Goal: Transaction & Acquisition: Subscribe to service/newsletter

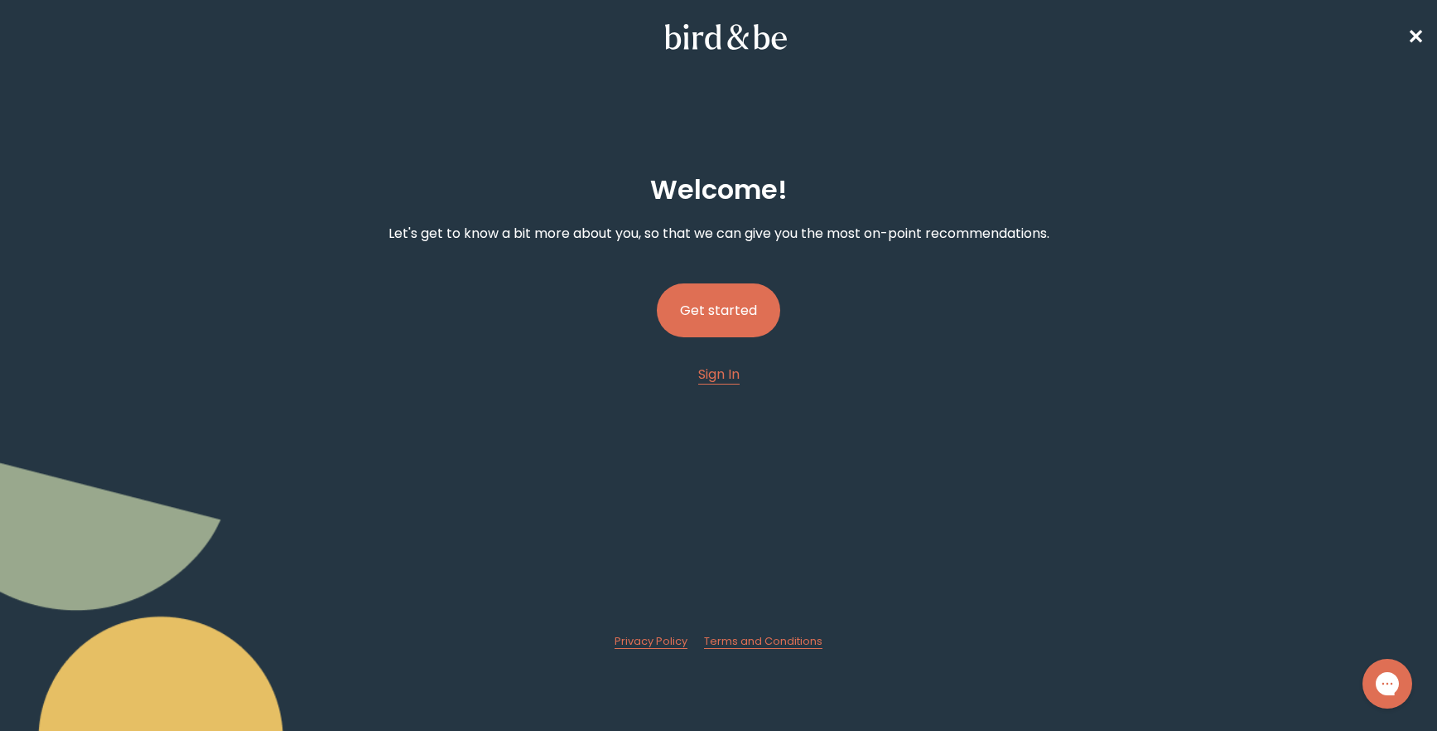
click at [745, 305] on button "Get started" at bounding box center [718, 310] width 123 height 54
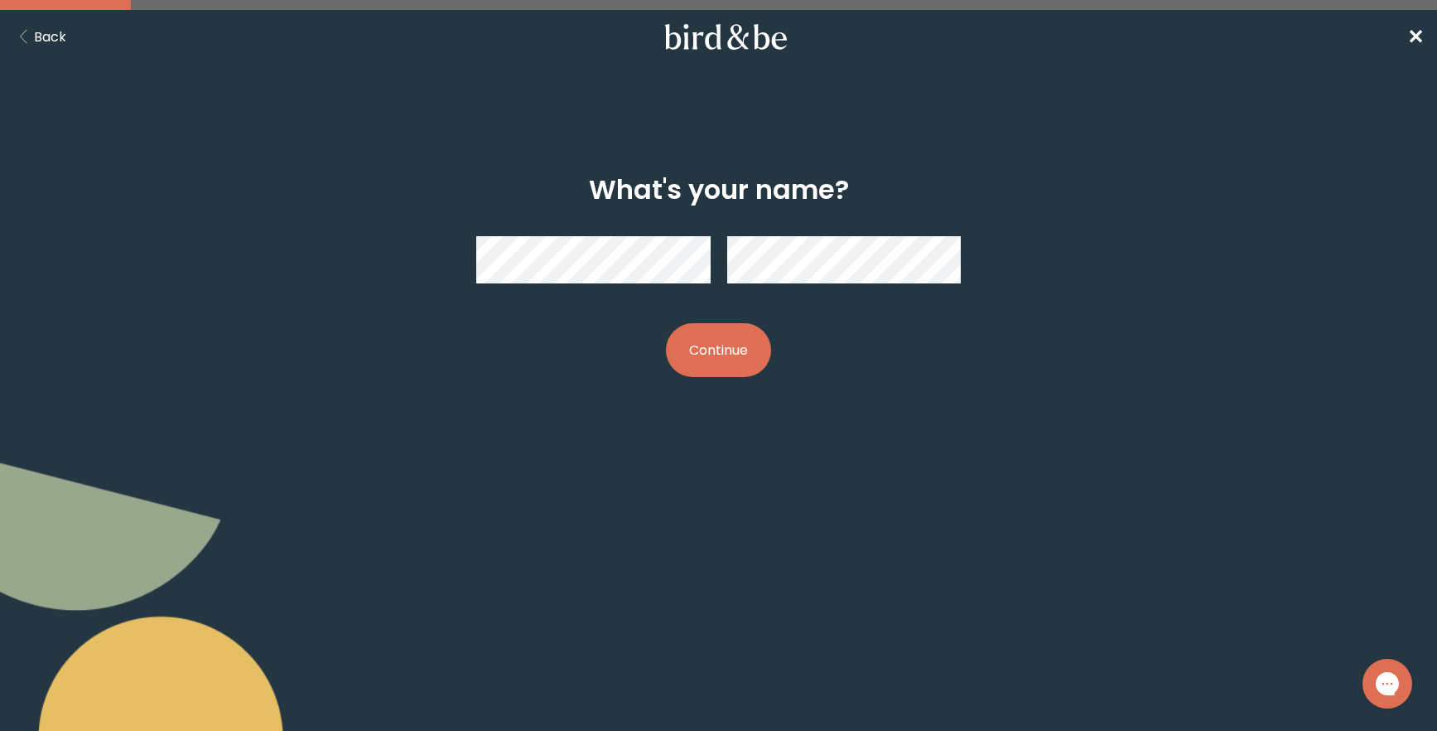
click at [714, 368] on button "Continue" at bounding box center [718, 350] width 105 height 54
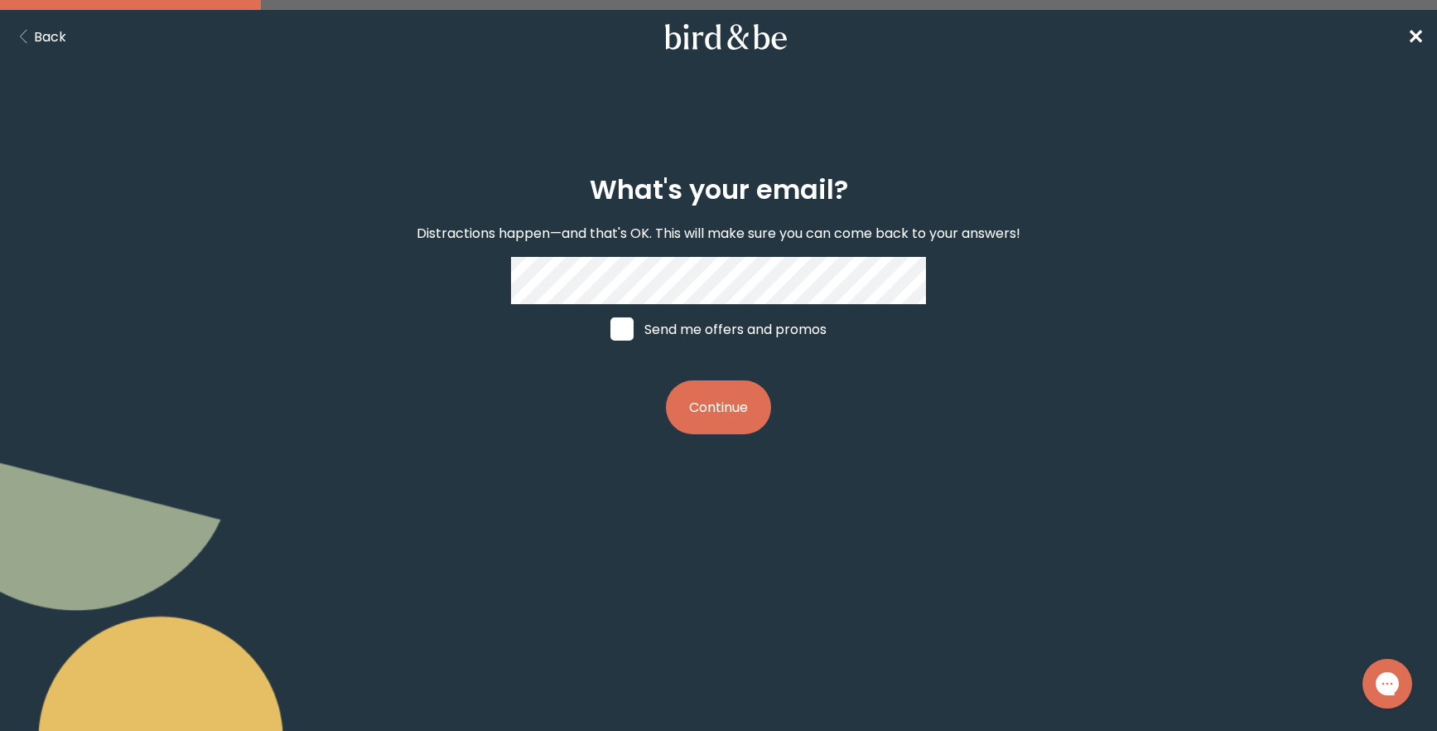
click at [720, 402] on button "Continue" at bounding box center [718, 407] width 105 height 54
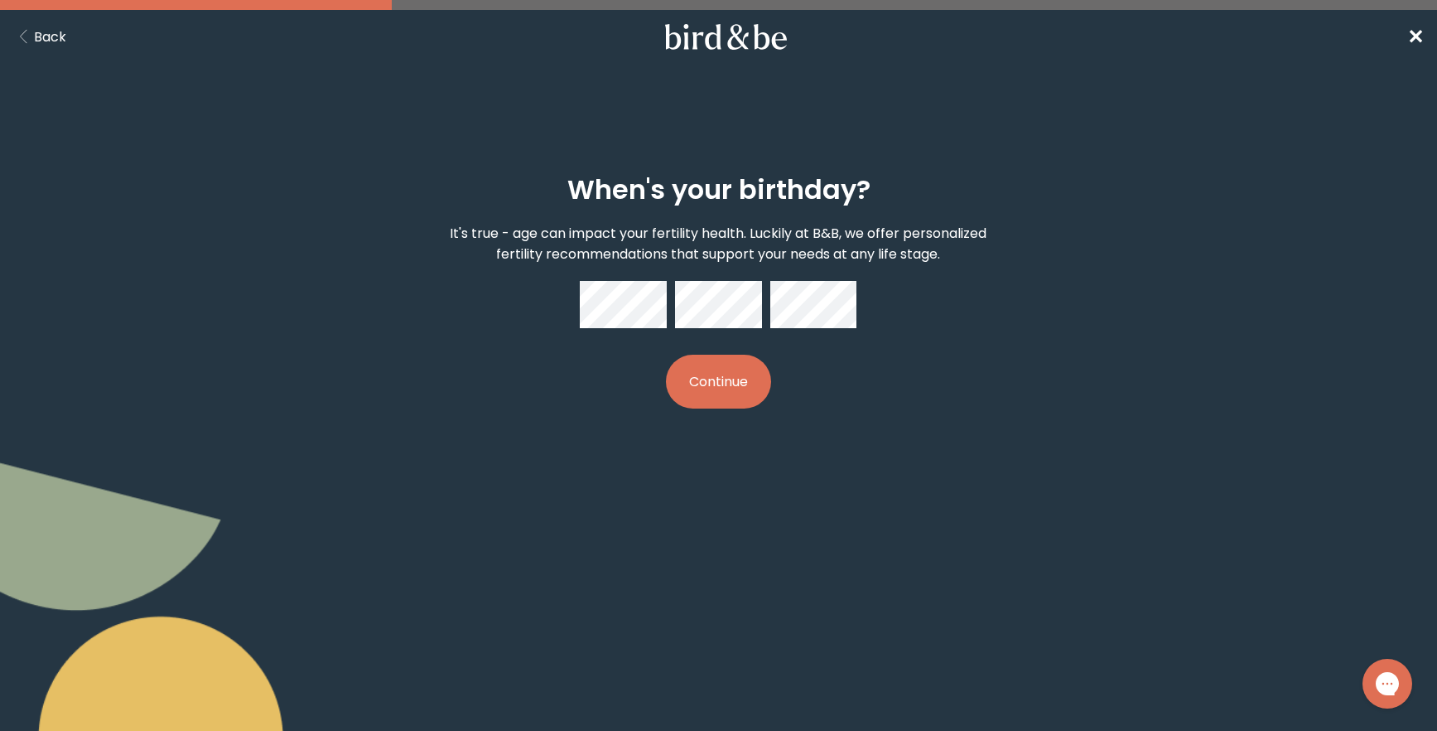
click at [695, 385] on button "Continue" at bounding box center [718, 382] width 105 height 54
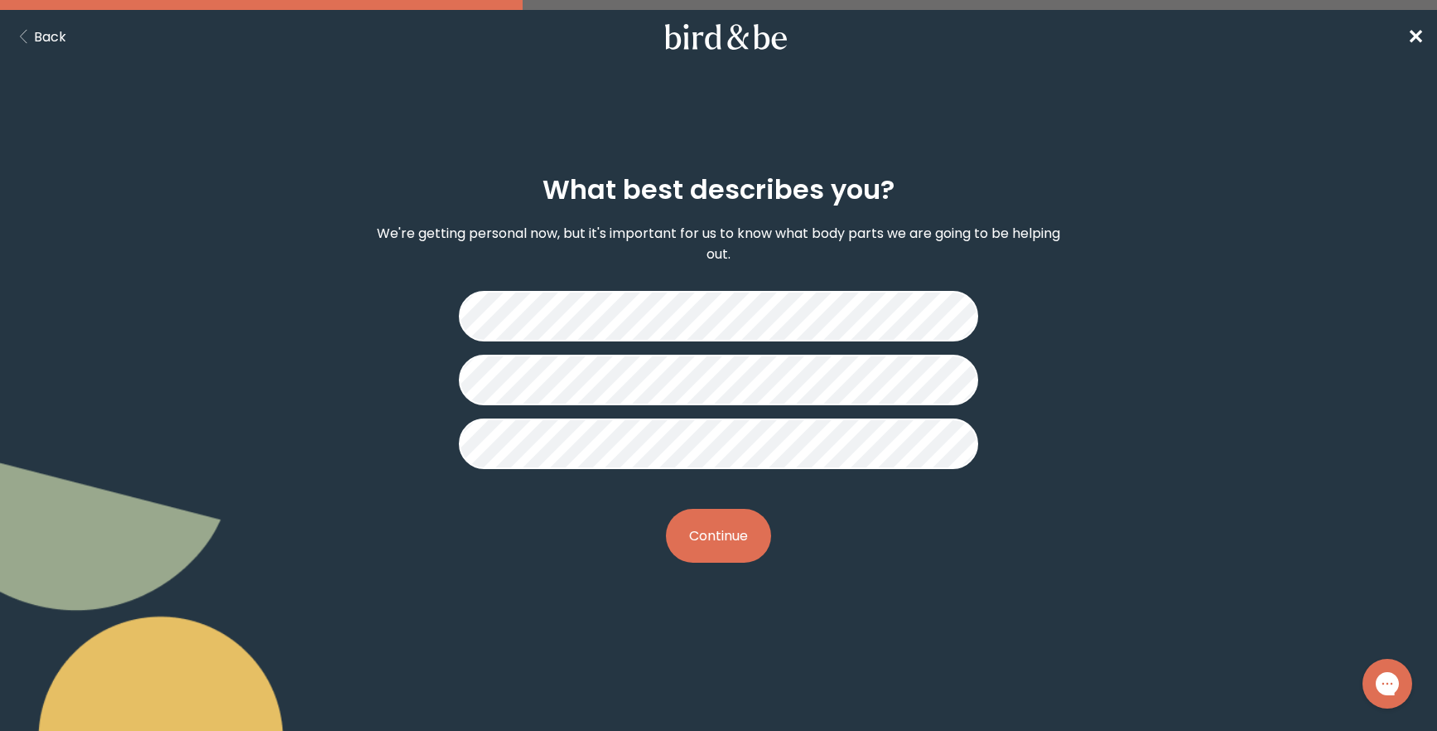
click at [735, 542] on button "Continue" at bounding box center [718, 536] width 105 height 54
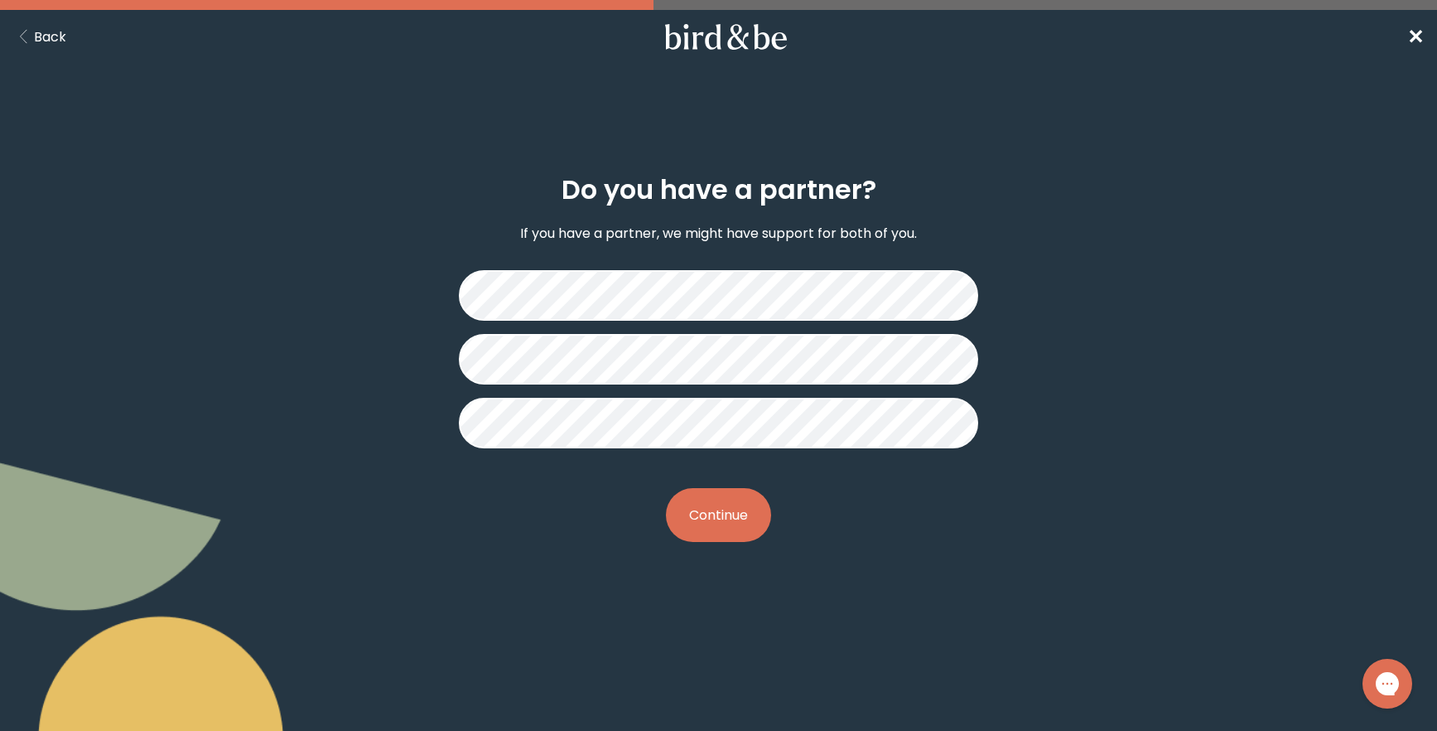
click at [722, 526] on button "Continue" at bounding box center [718, 515] width 105 height 54
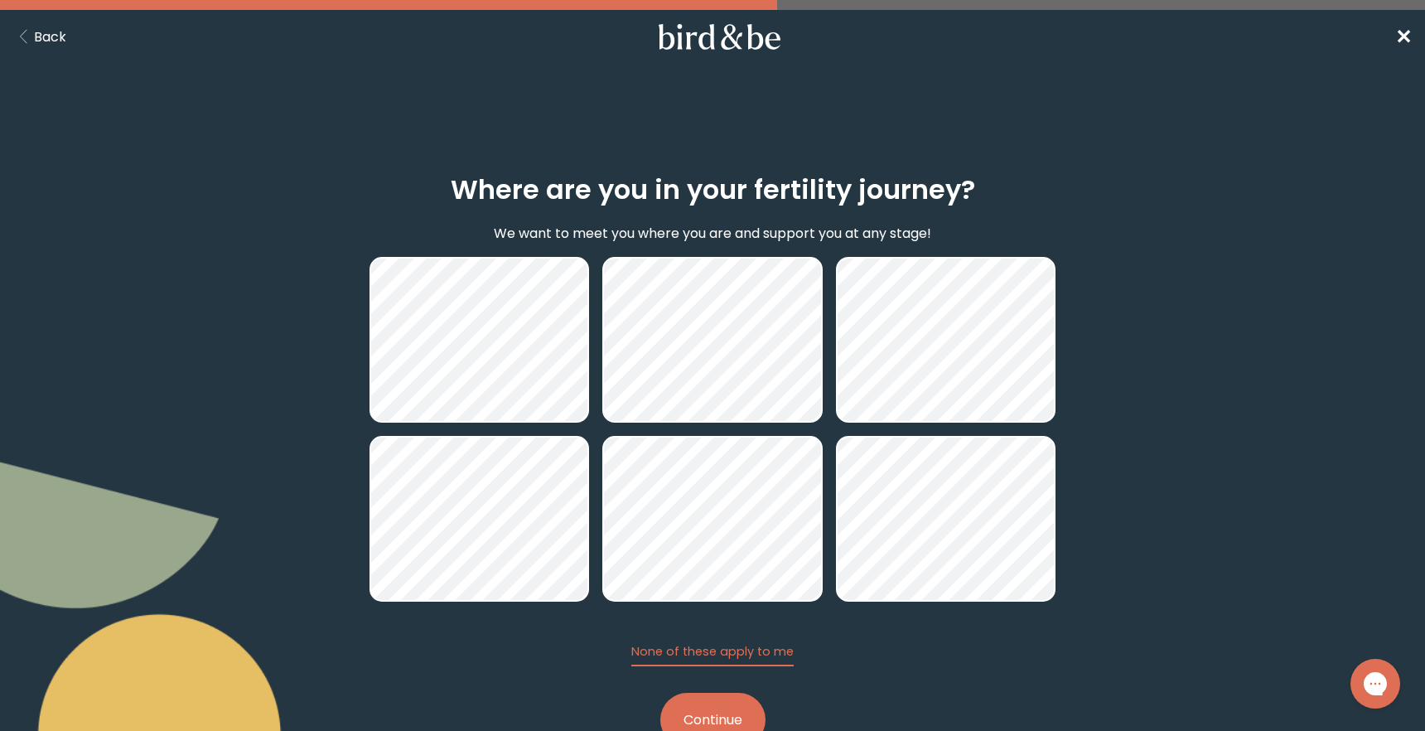
click at [716, 708] on button "Continue" at bounding box center [712, 720] width 105 height 54
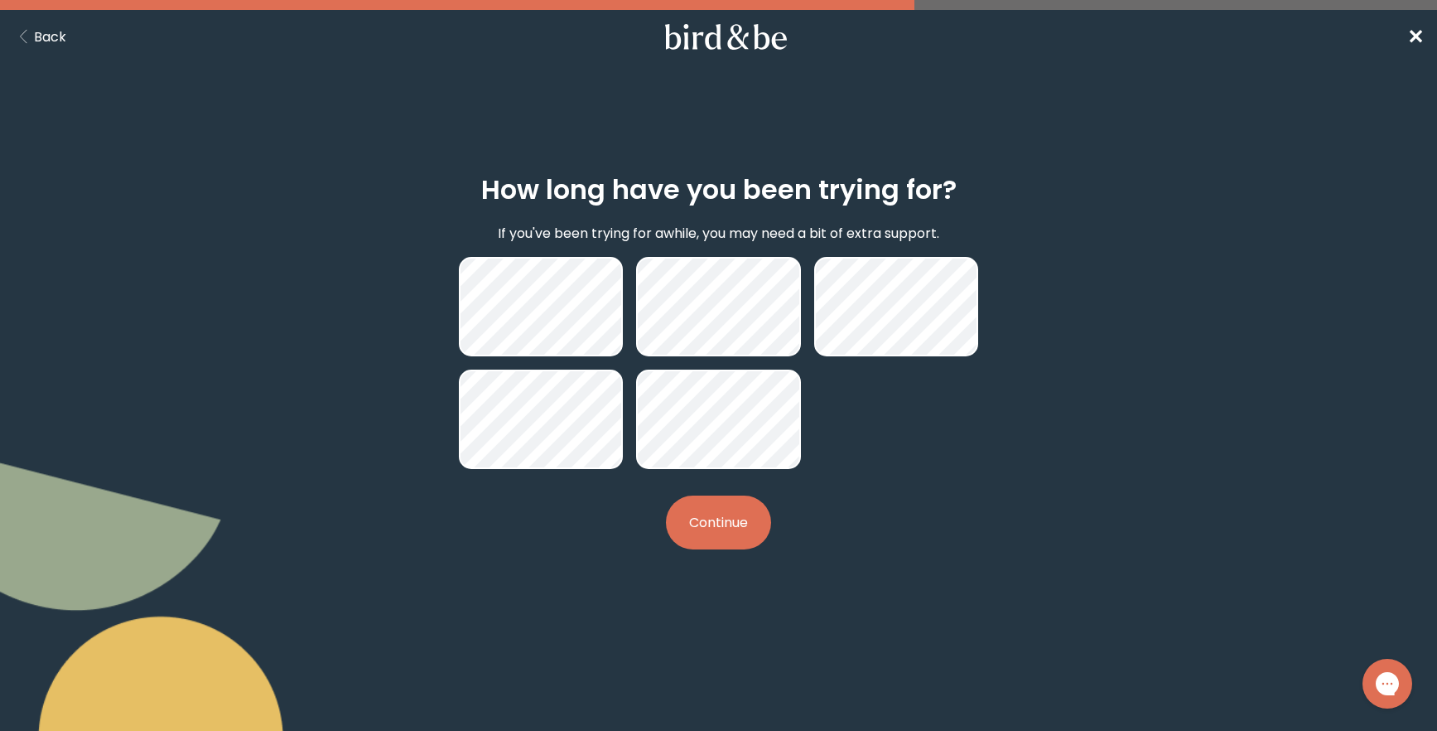
click at [706, 519] on button "Continue" at bounding box center [718, 522] width 105 height 54
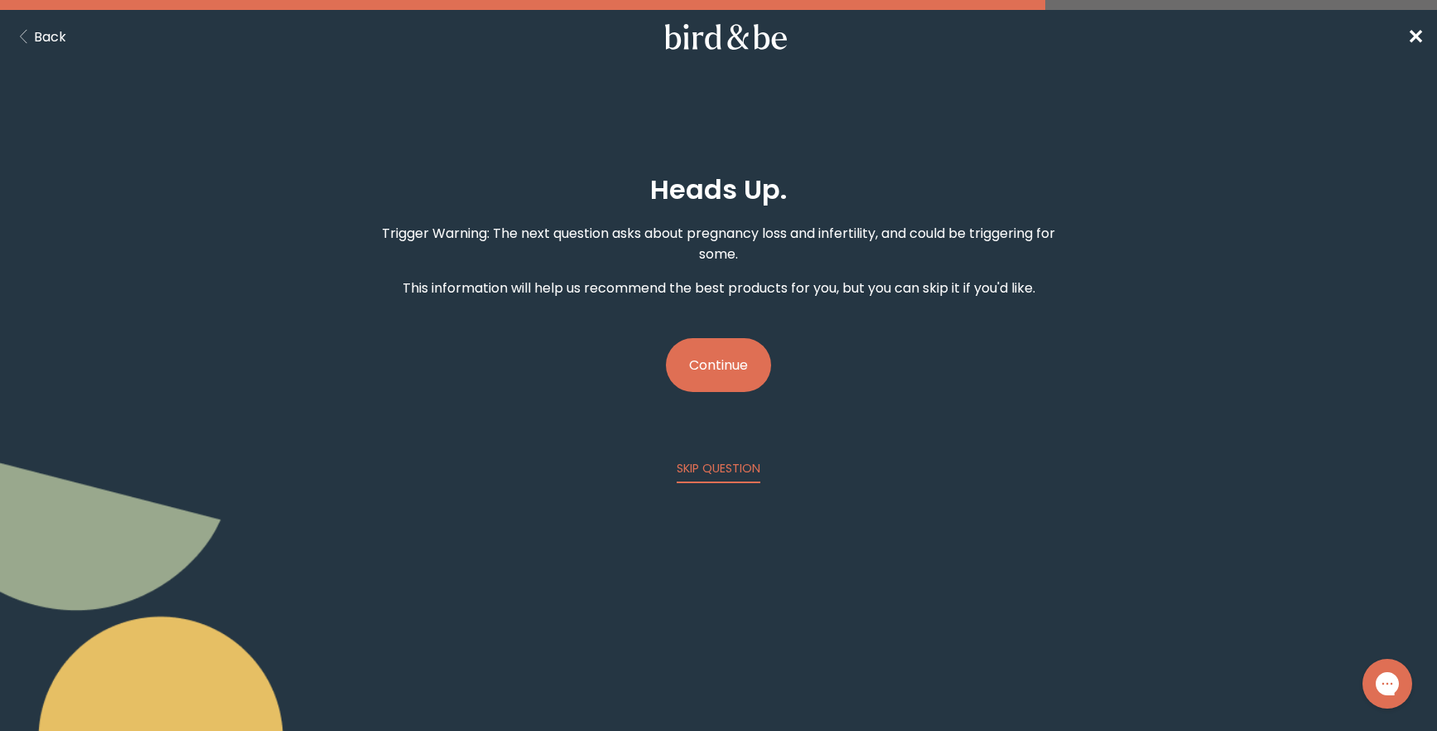
click at [742, 375] on button "Continue" at bounding box center [718, 365] width 105 height 54
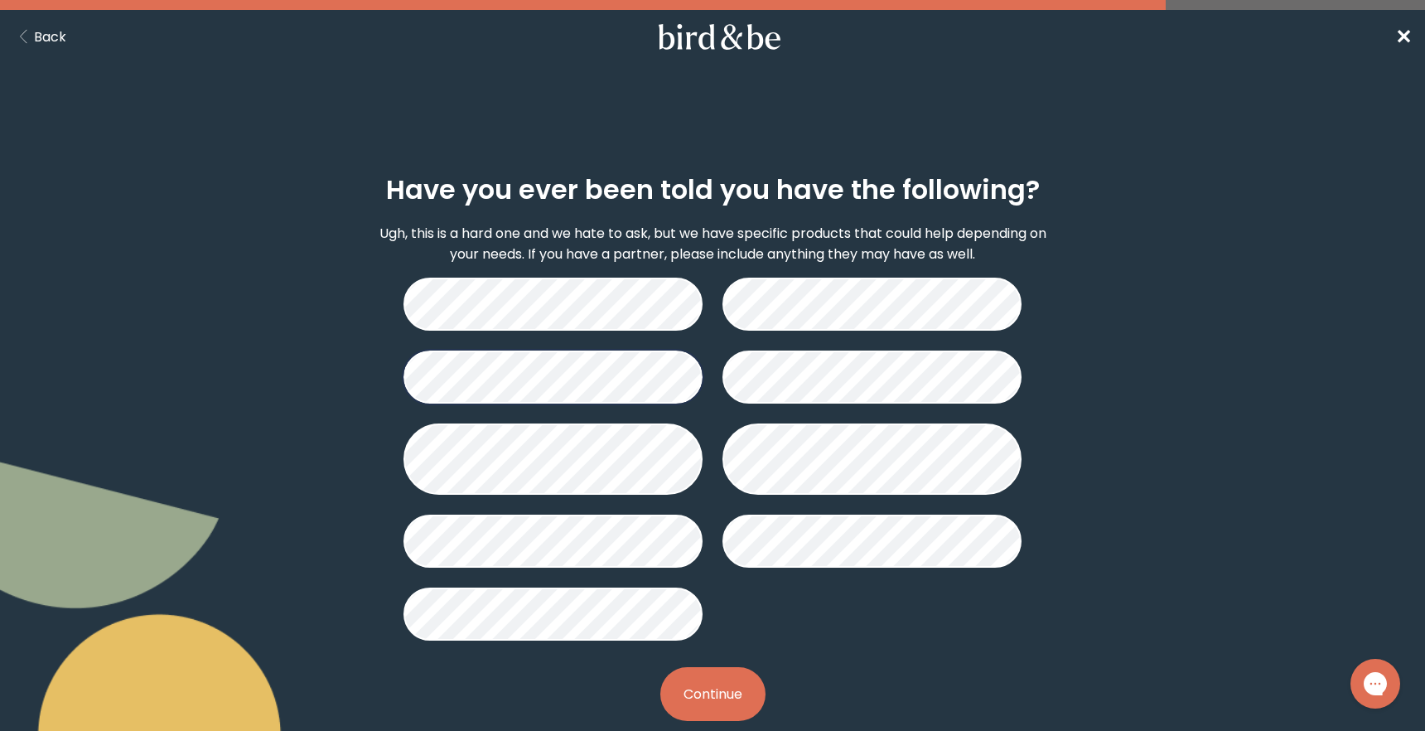
click at [722, 699] on button "Continue" at bounding box center [712, 694] width 105 height 54
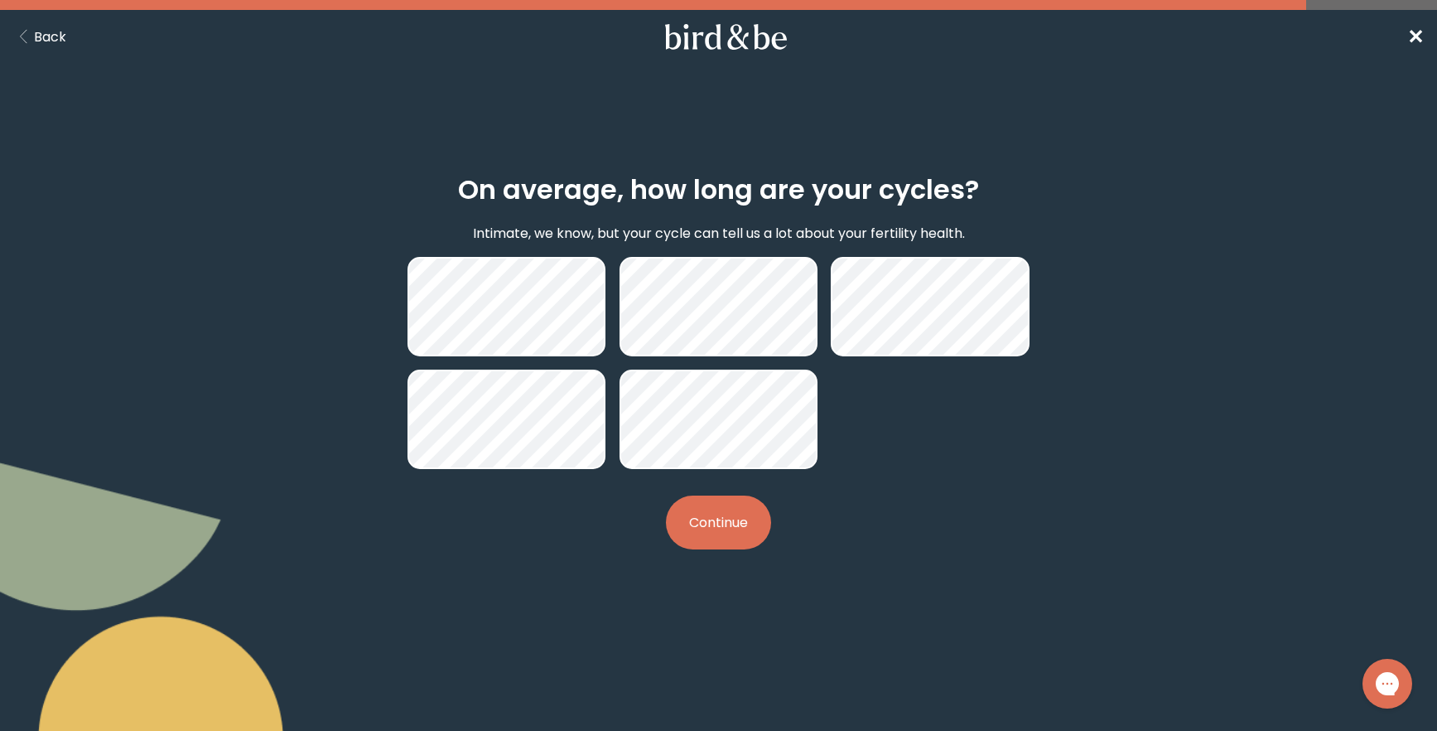
click at [717, 527] on button "Continue" at bounding box center [718, 522] width 105 height 54
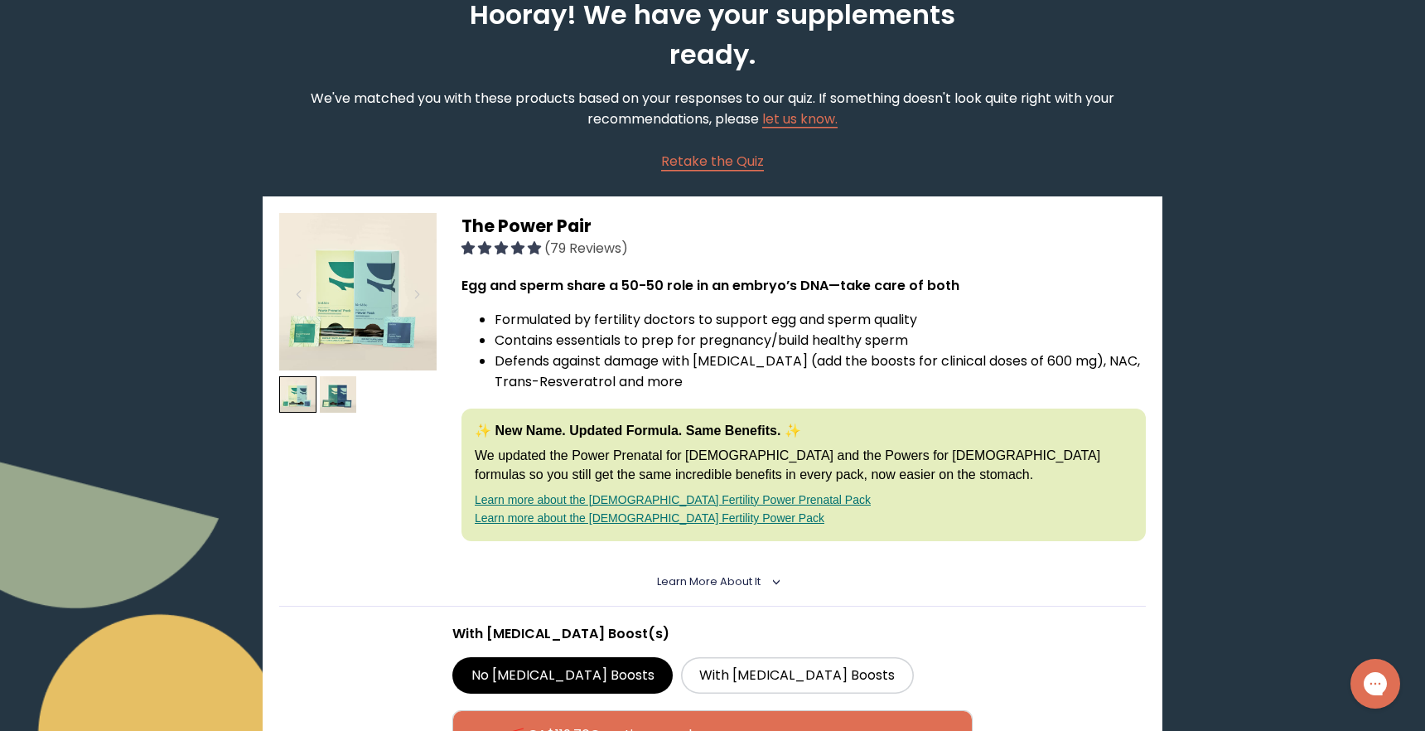
scroll to position [111, 0]
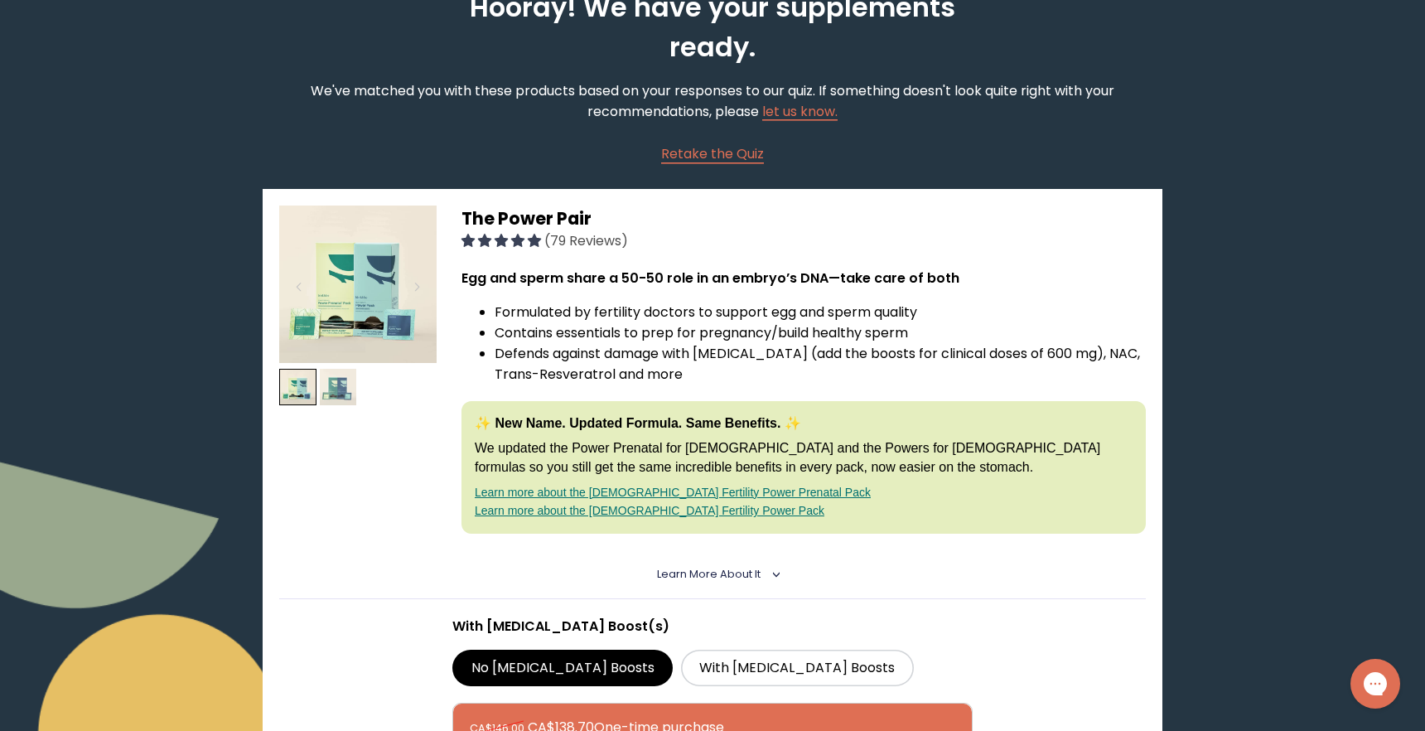
click at [336, 400] on img at bounding box center [338, 387] width 37 height 37
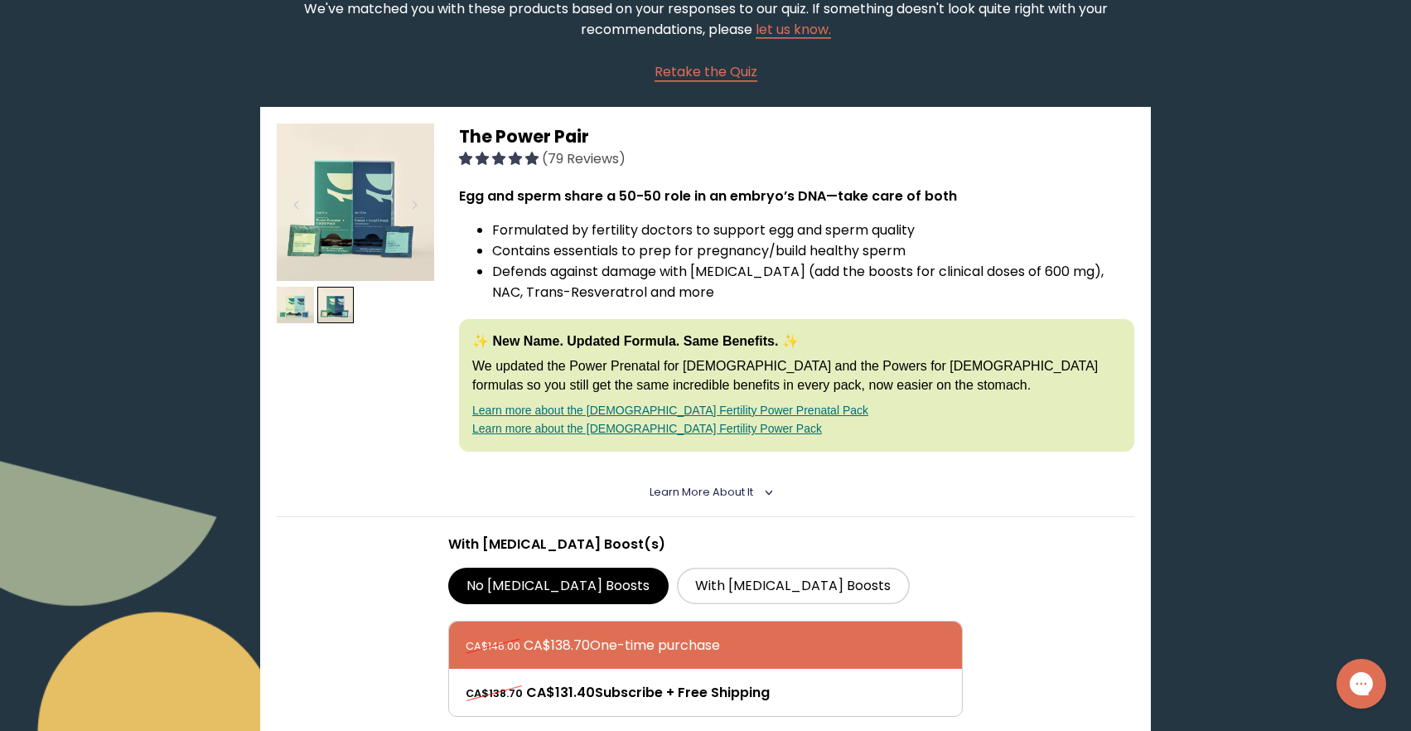
scroll to position [0, 0]
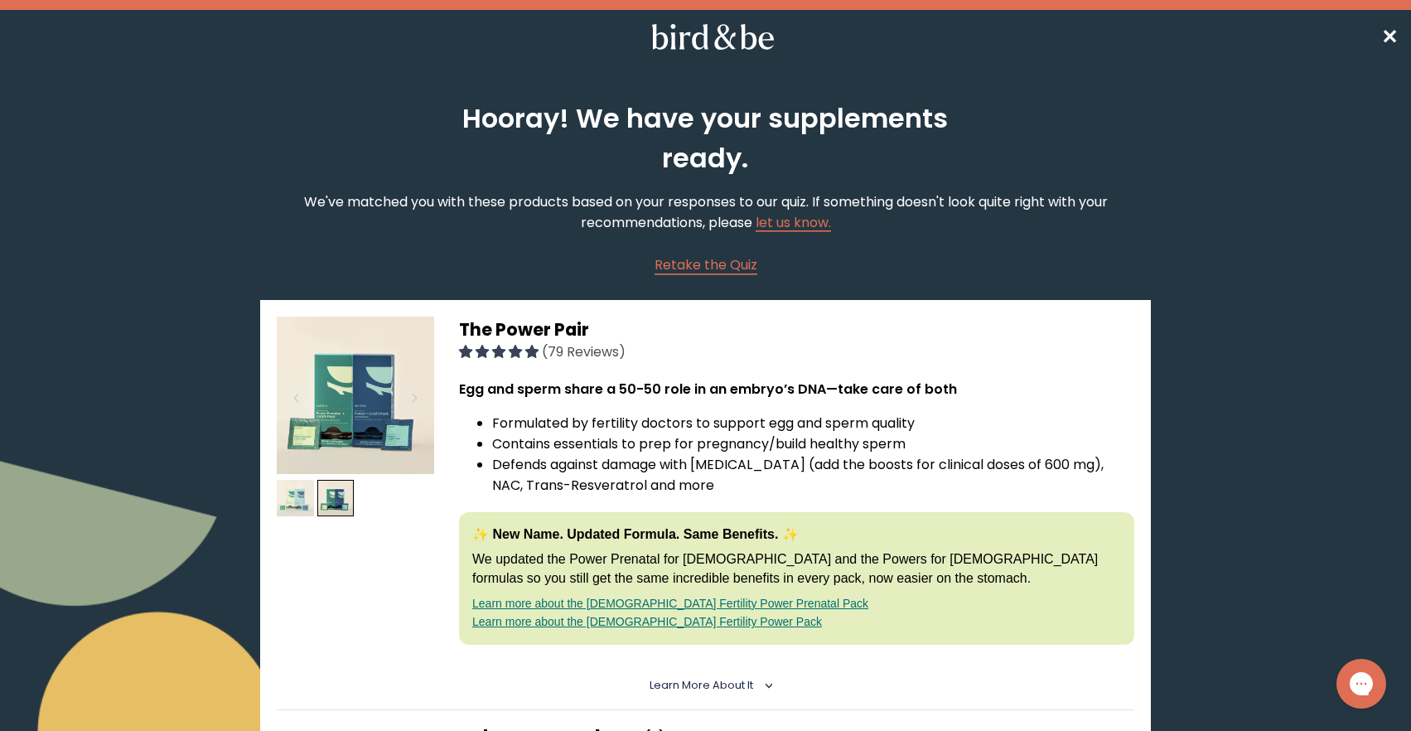
click at [290, 495] on img at bounding box center [295, 498] width 37 height 37
click at [350, 379] on img at bounding box center [355, 394] width 157 height 157
click at [311, 507] on img at bounding box center [295, 498] width 37 height 37
click at [301, 508] on img at bounding box center [295, 498] width 37 height 37
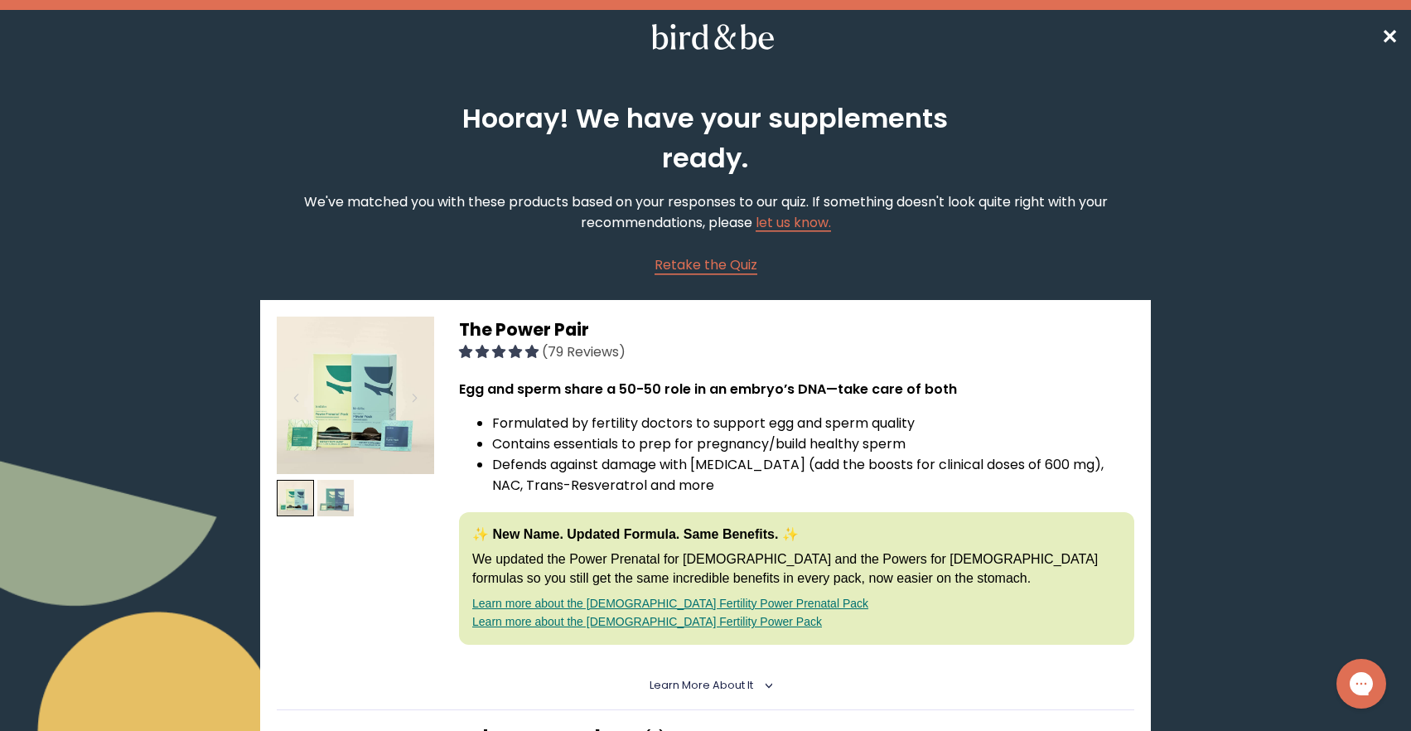
click at [325, 508] on img at bounding box center [335, 498] width 37 height 37
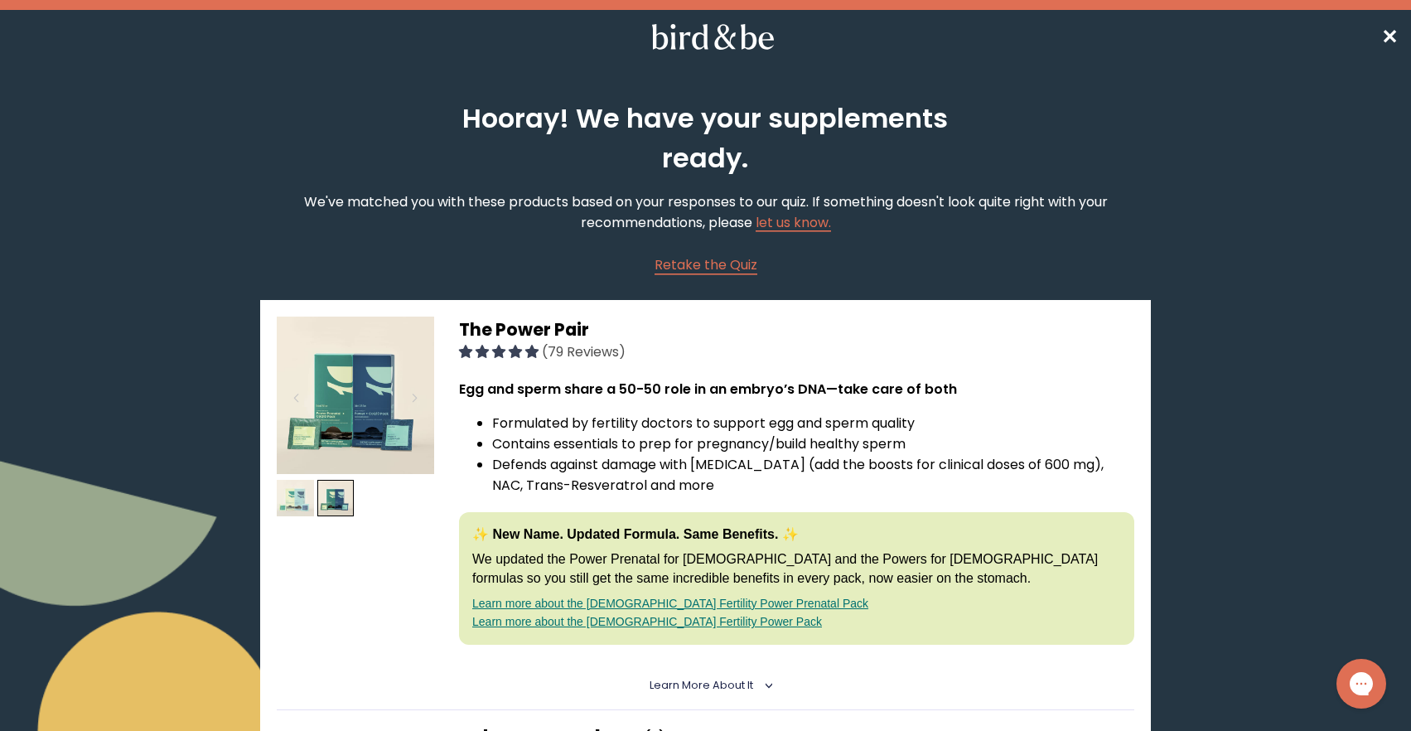
click at [302, 507] on img at bounding box center [295, 498] width 37 height 37
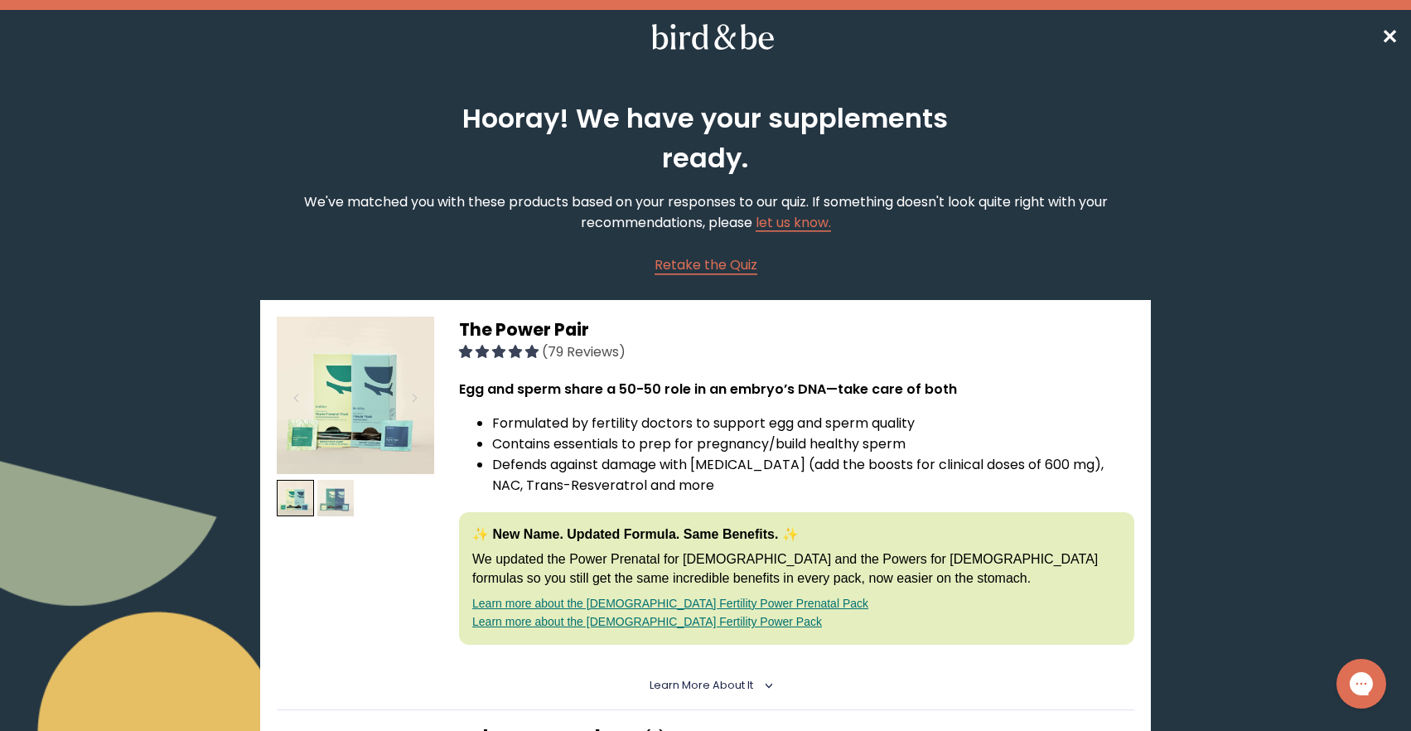
click at [323, 507] on img at bounding box center [335, 498] width 37 height 37
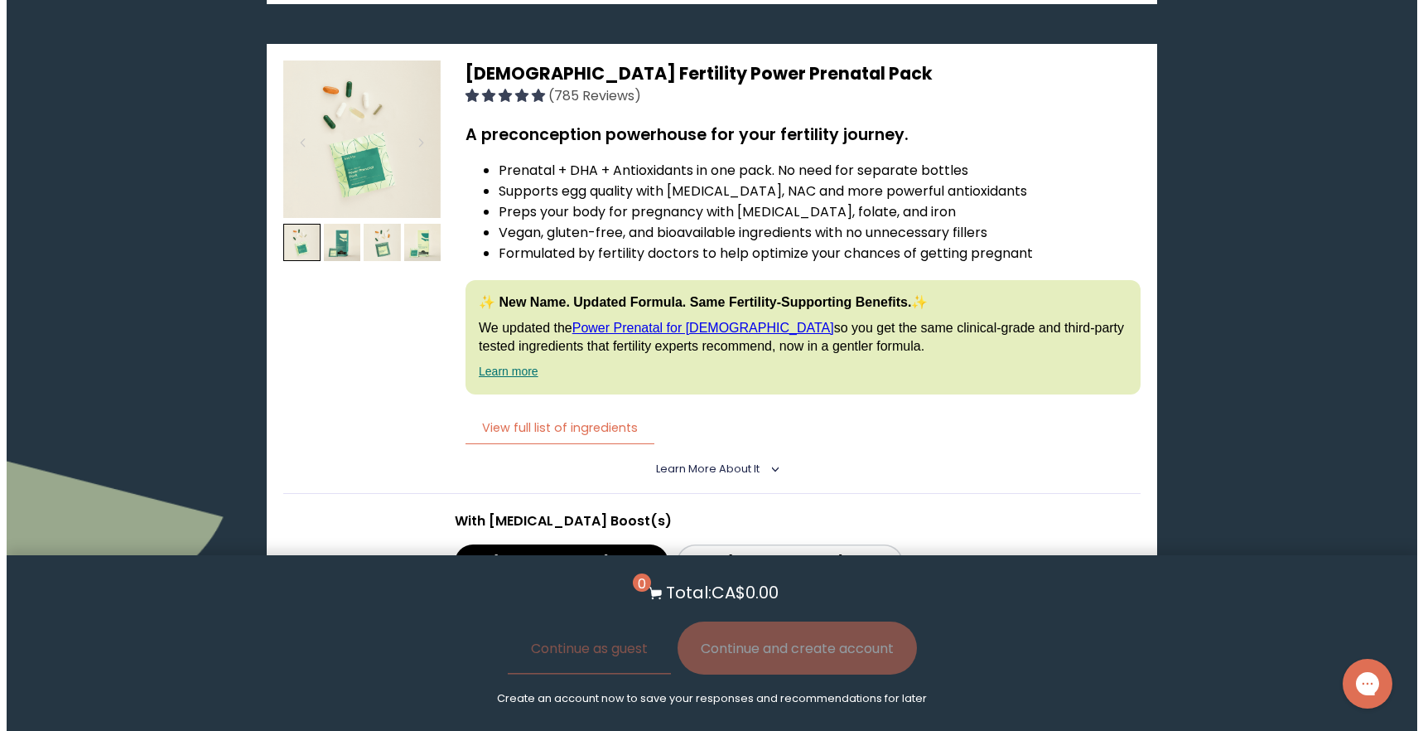
scroll to position [3987, 0]
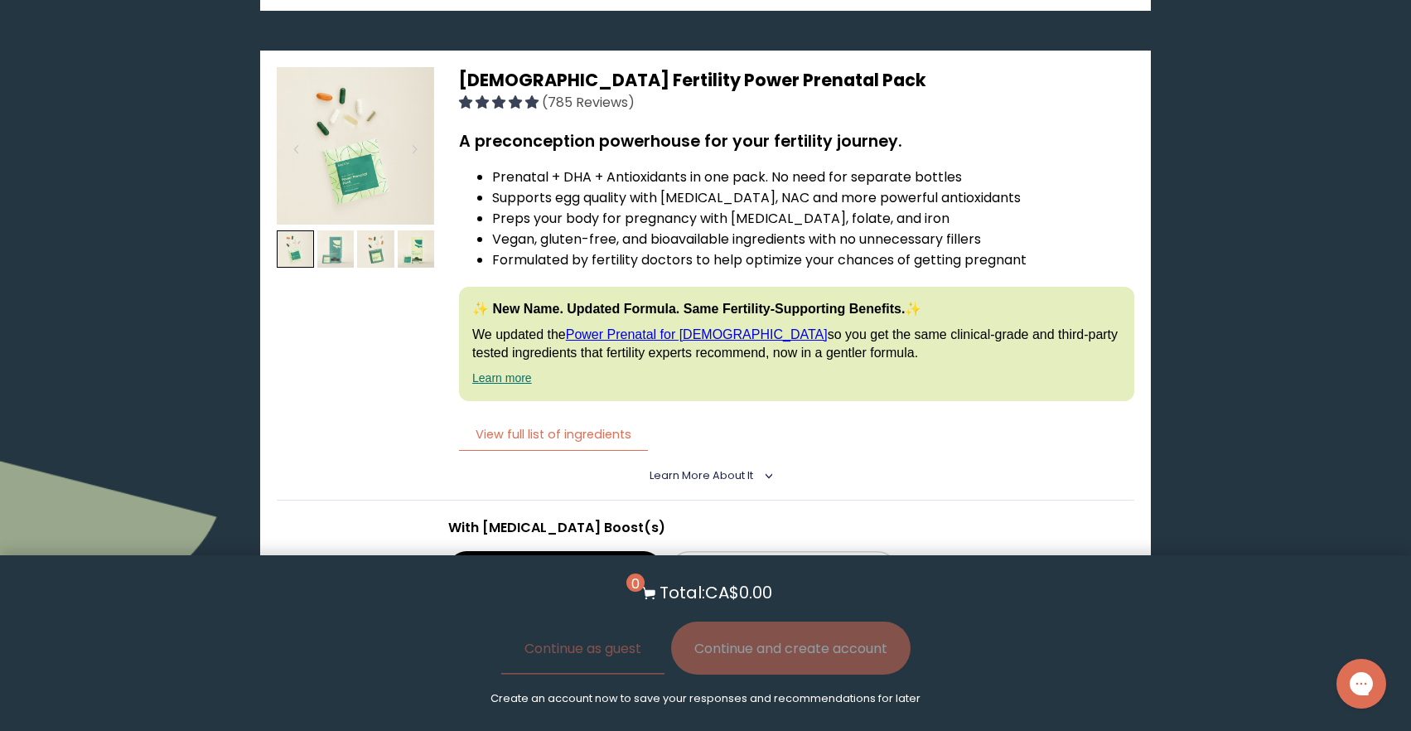
click at [339, 250] on img at bounding box center [335, 248] width 37 height 37
click at [382, 249] on img at bounding box center [375, 248] width 37 height 37
click at [415, 250] on img at bounding box center [416, 248] width 37 height 37
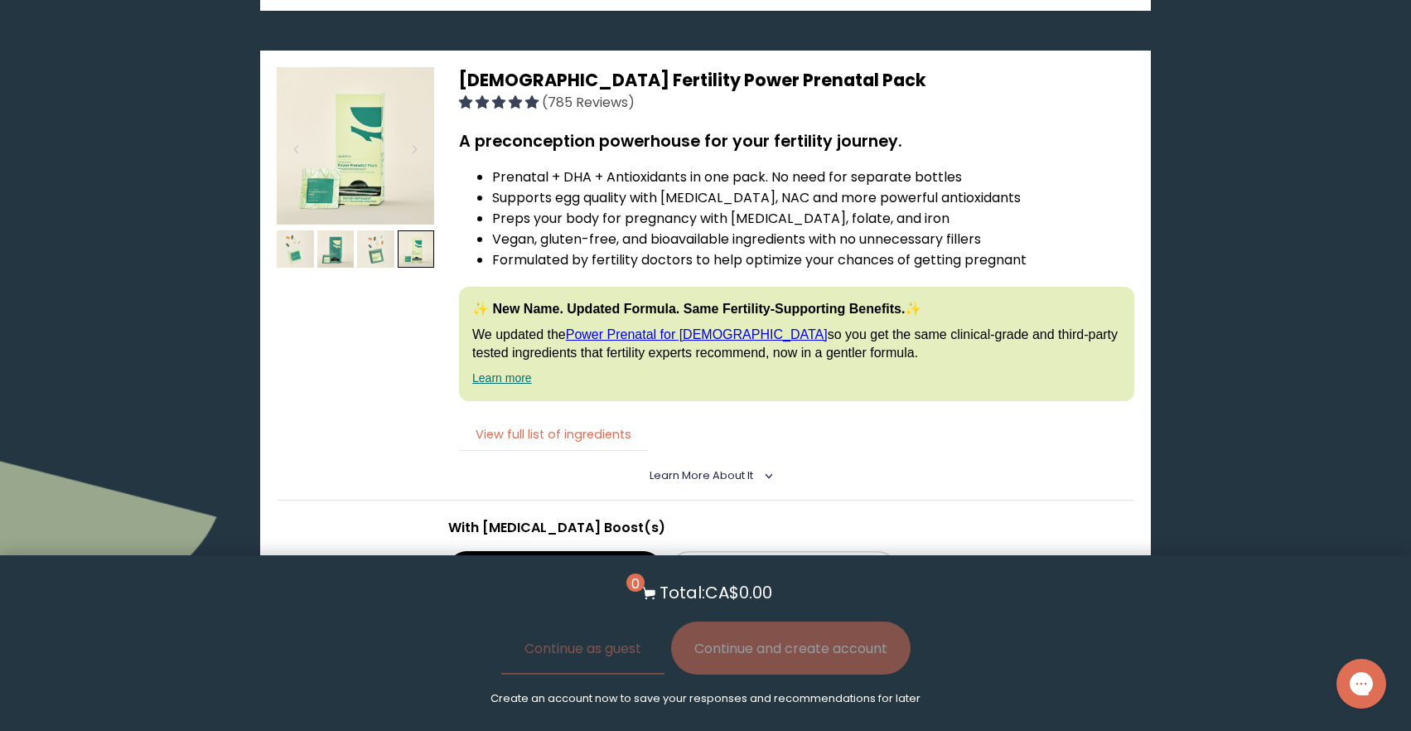
click at [621, 432] on button "View full list of ingredients" at bounding box center [553, 435] width 189 height 34
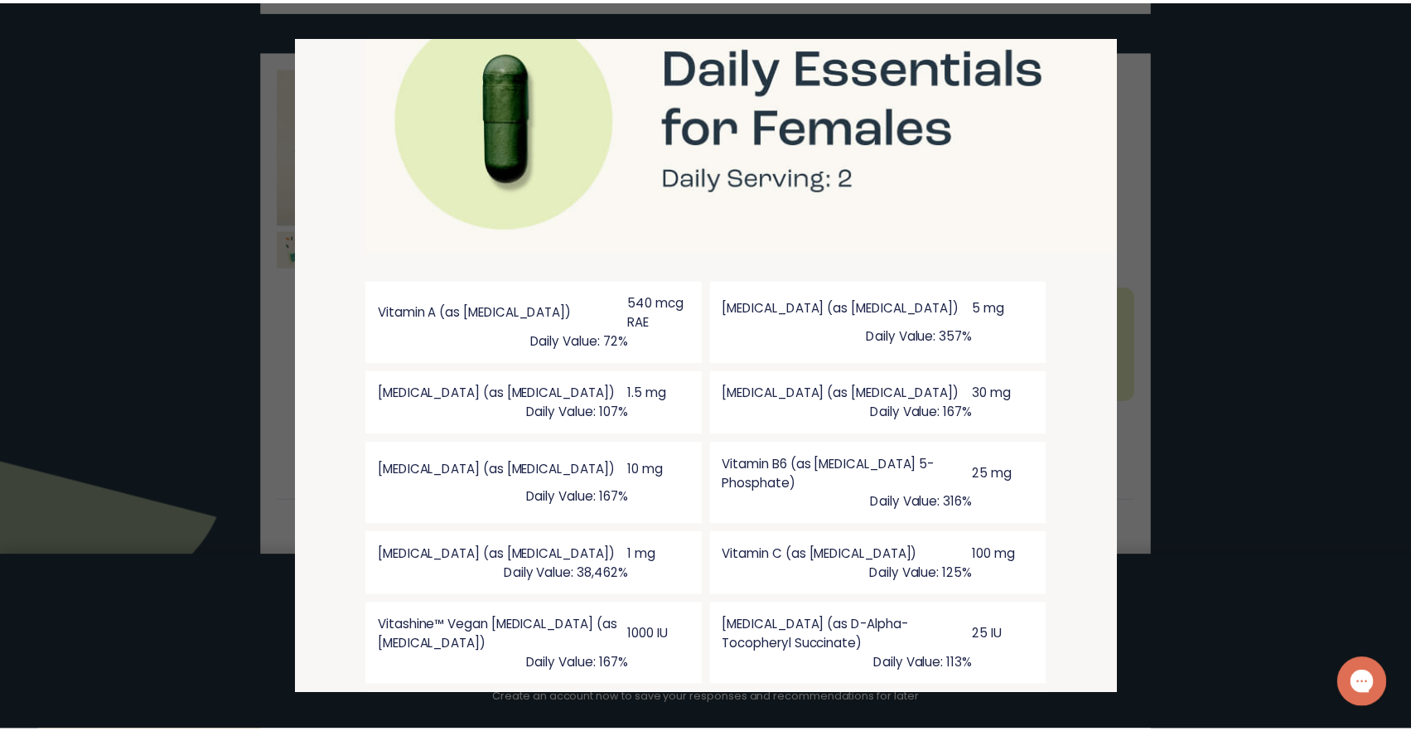
scroll to position [1211, 0]
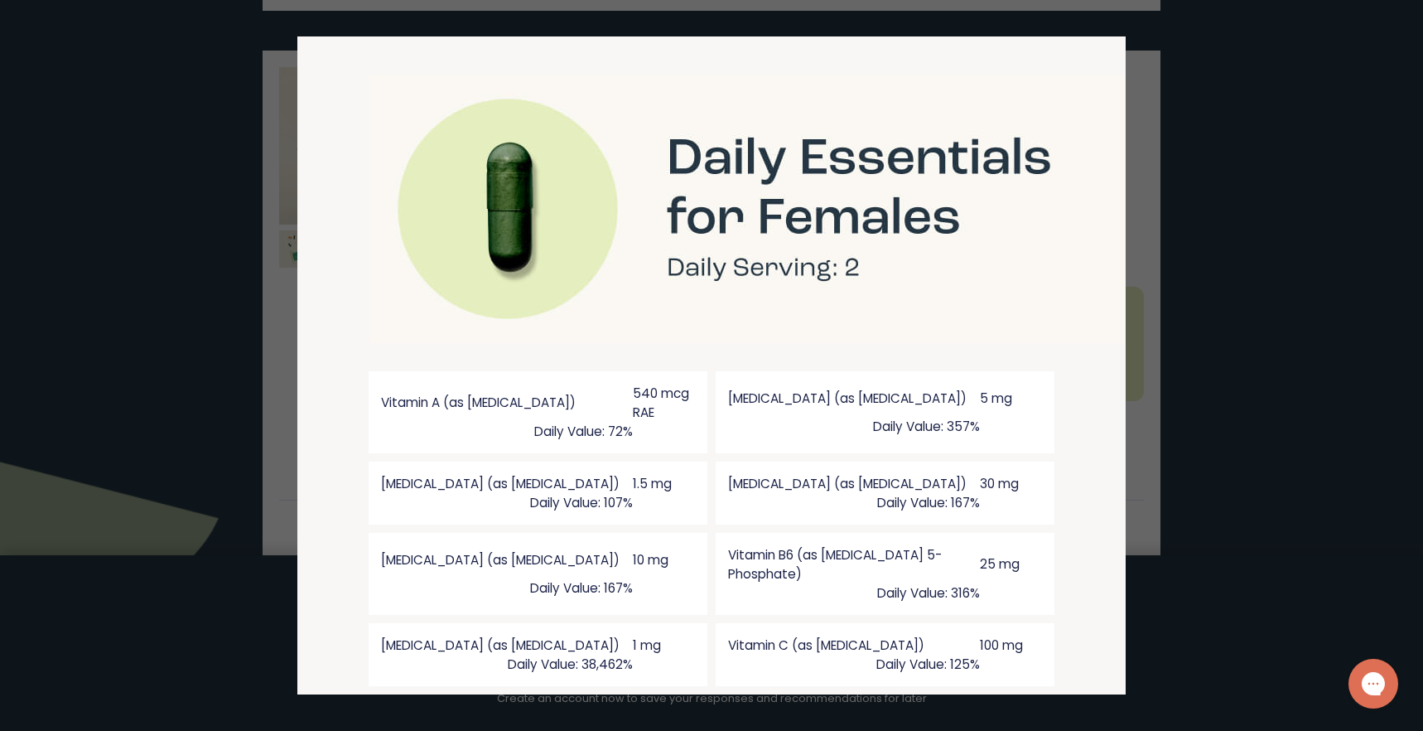
click at [1254, 344] on div at bounding box center [711, 365] width 1423 height 731
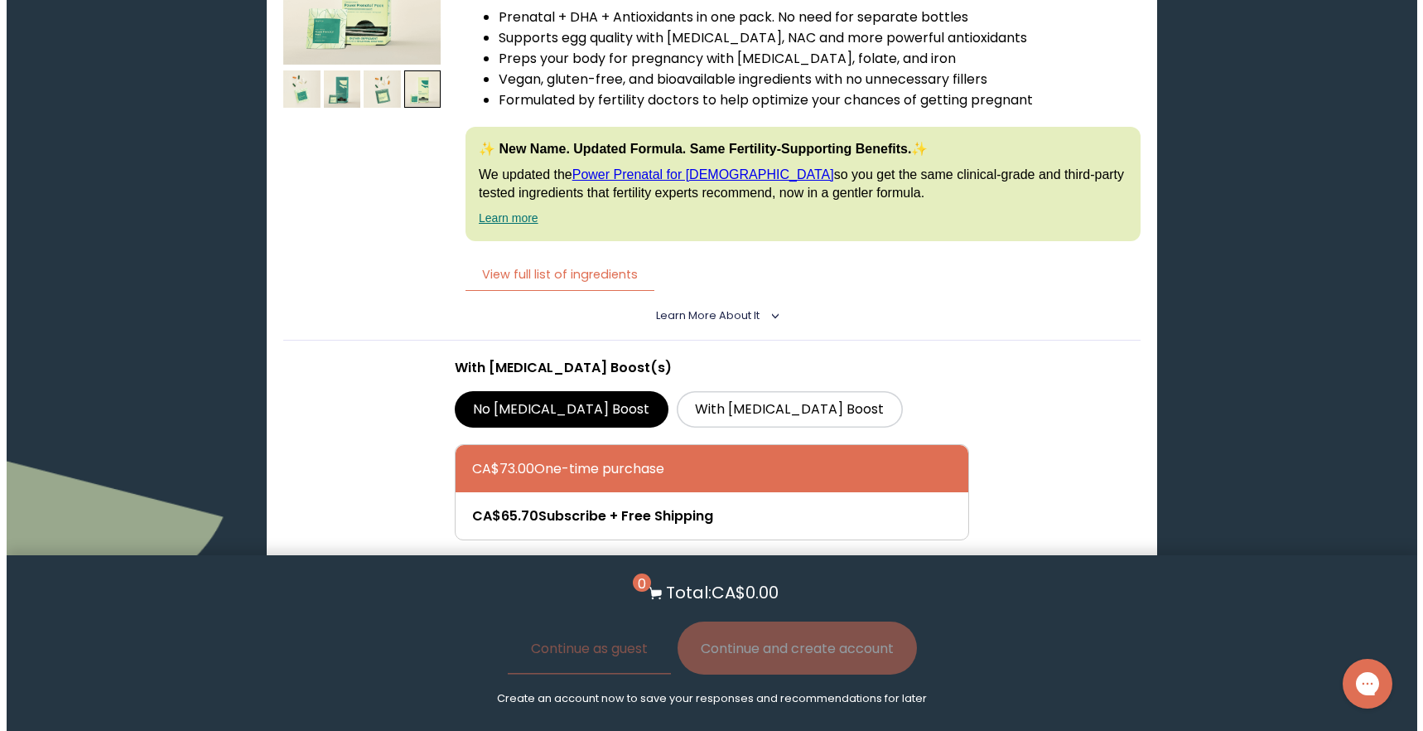
scroll to position [4231, 0]
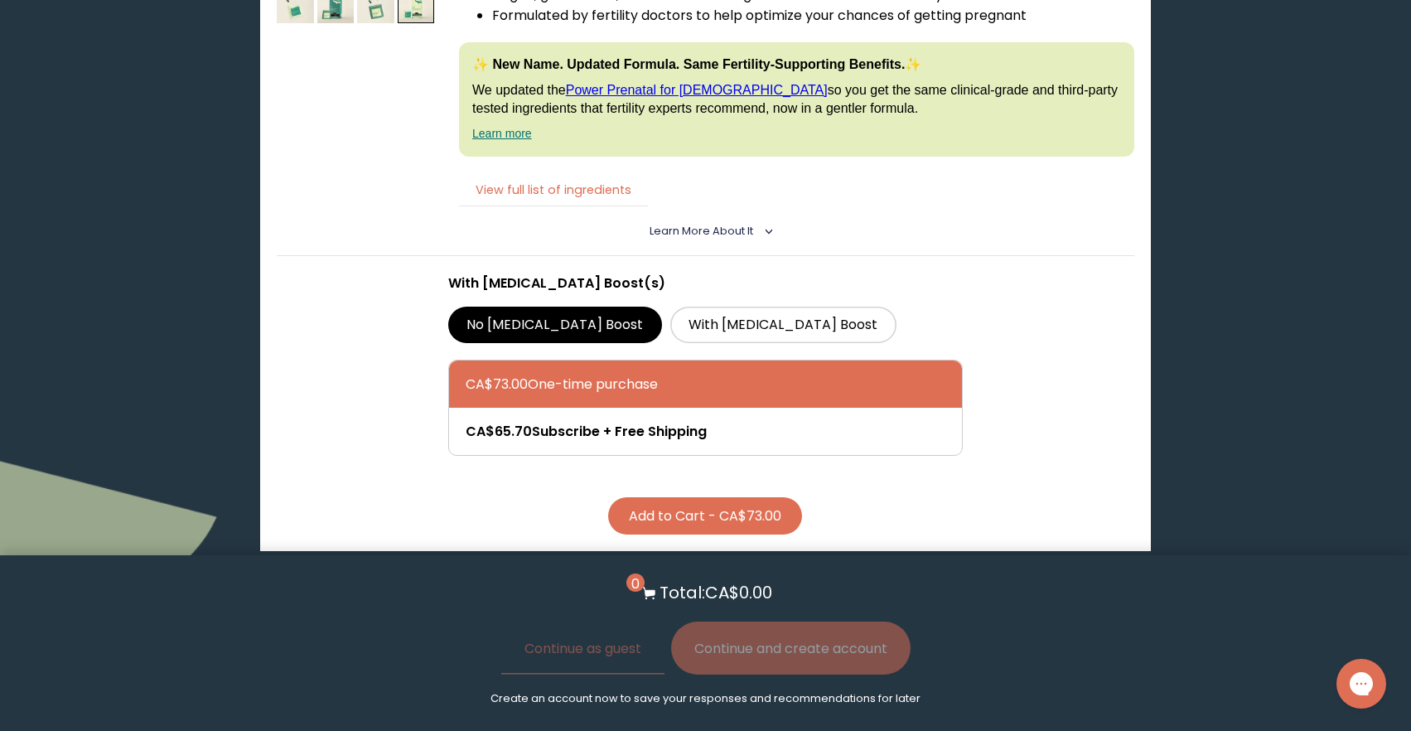
click at [583, 185] on button "View full list of ingredients" at bounding box center [553, 190] width 189 height 34
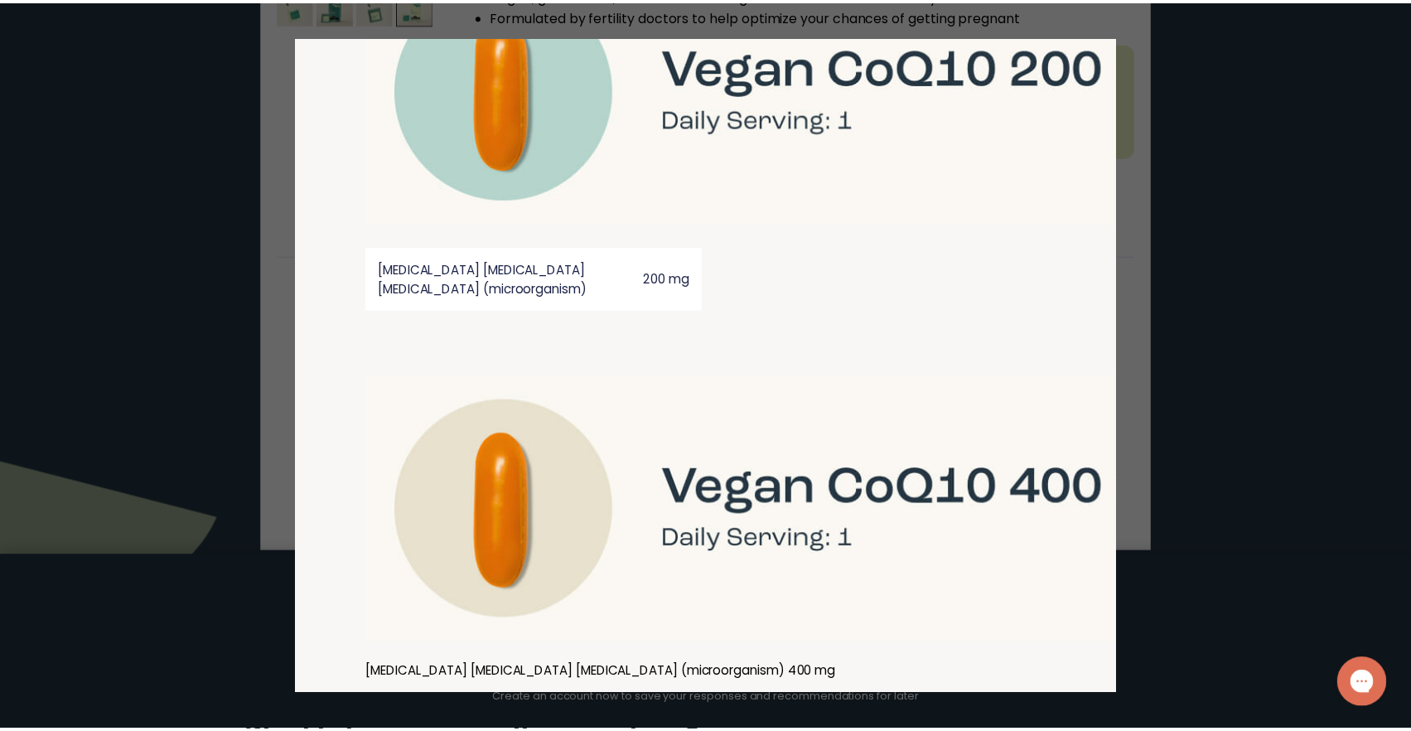
scroll to position [3752, 0]
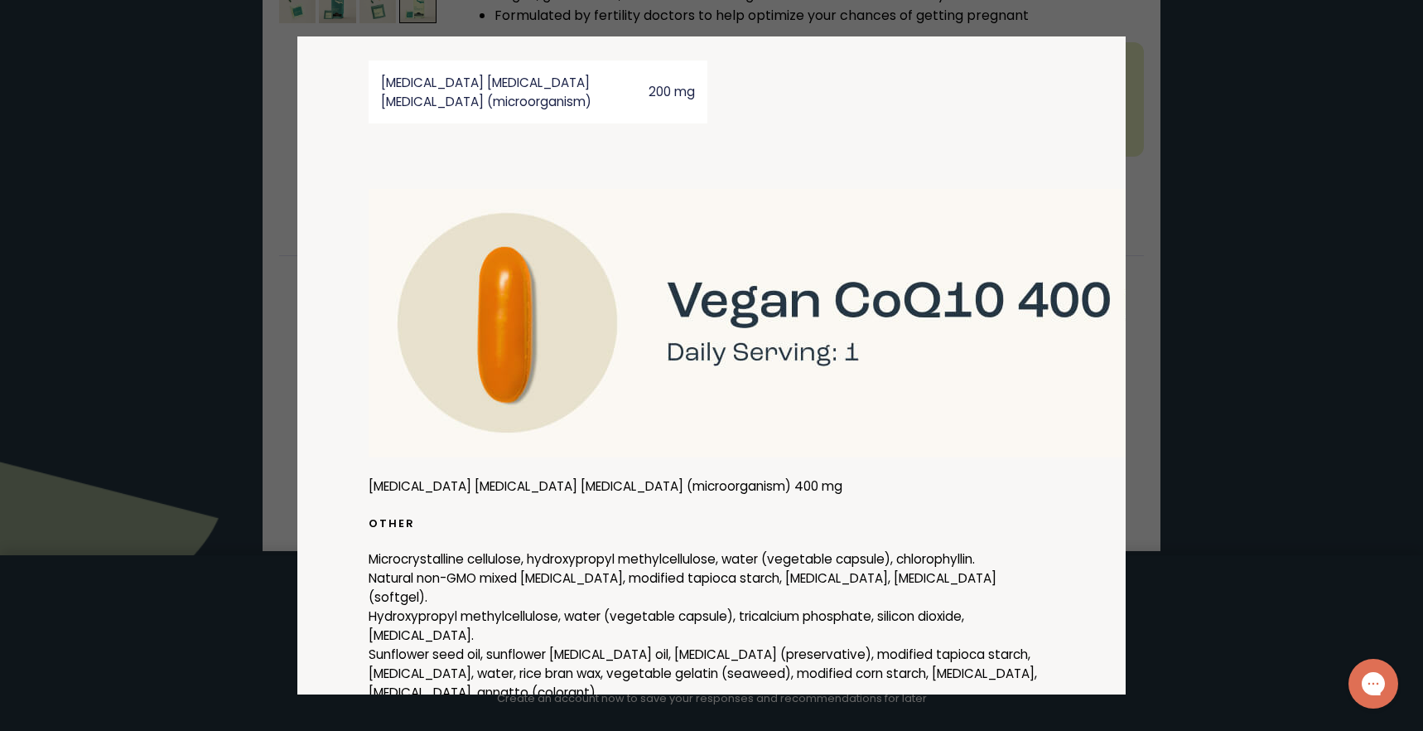
click at [1325, 529] on div at bounding box center [711, 365] width 1423 height 731
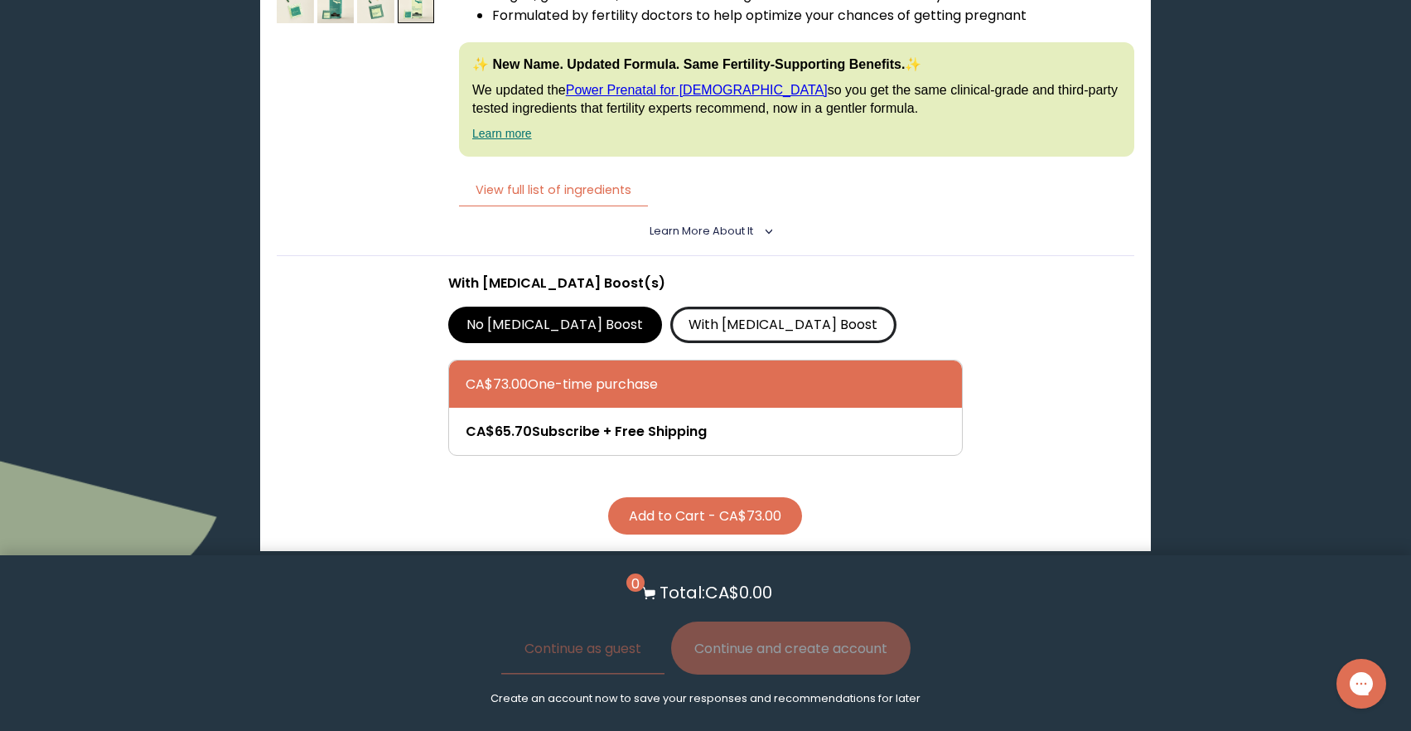
click at [670, 310] on label "With [MEDICAL_DATA] Boost" at bounding box center [783, 325] width 226 height 36
click at [0, 0] on input "With [MEDICAL_DATA] Boost" at bounding box center [0, 0] width 0 height 0
click at [530, 321] on label "No [MEDICAL_DATA] Boost" at bounding box center [555, 325] width 214 height 36
click at [0, 0] on input "No [MEDICAL_DATA] Boost" at bounding box center [0, 0] width 0 height 0
click at [593, 193] on button "View full list of ingredients" at bounding box center [553, 190] width 189 height 34
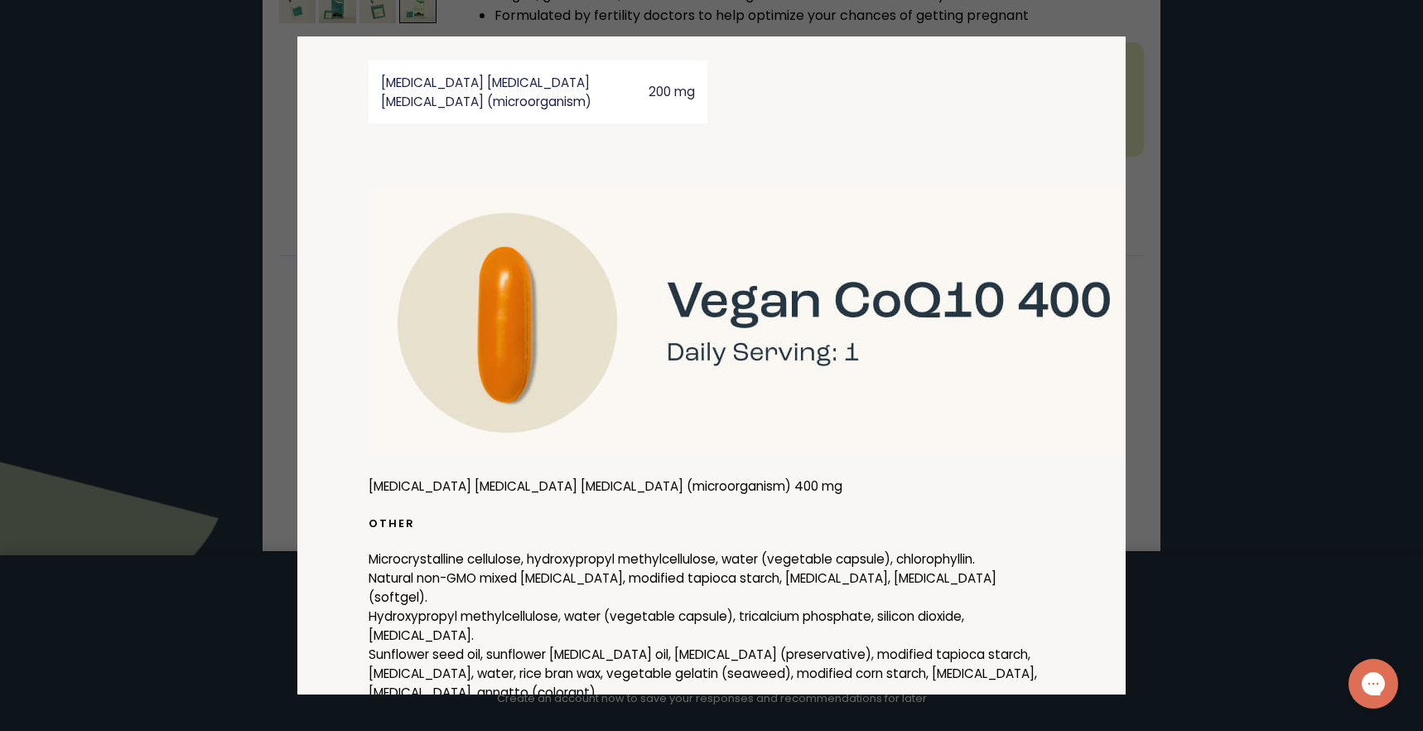
drag, startPoint x: 1292, startPoint y: 500, endPoint x: 1234, endPoint y: 490, distance: 59.5
click at [1292, 500] on div at bounding box center [711, 365] width 1423 height 731
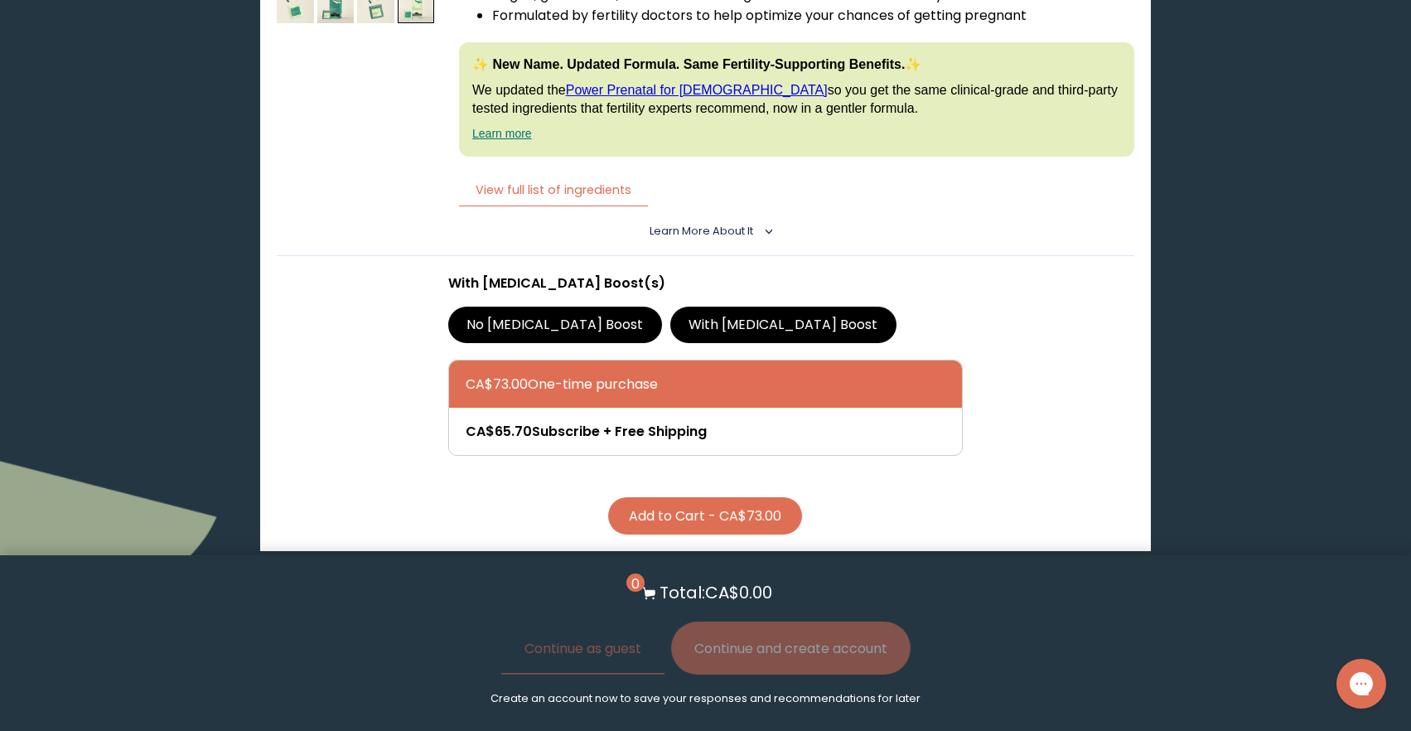
click at [693, 323] on label "With [MEDICAL_DATA] Boost" at bounding box center [783, 325] width 226 height 36
click at [0, 0] on input "With [MEDICAL_DATA] Boost" at bounding box center [0, 0] width 0 height 0
click at [505, 329] on label "No [MEDICAL_DATA] Boost" at bounding box center [555, 325] width 214 height 36
click at [0, 0] on input "No [MEDICAL_DATA] Boost" at bounding box center [0, 0] width 0 height 0
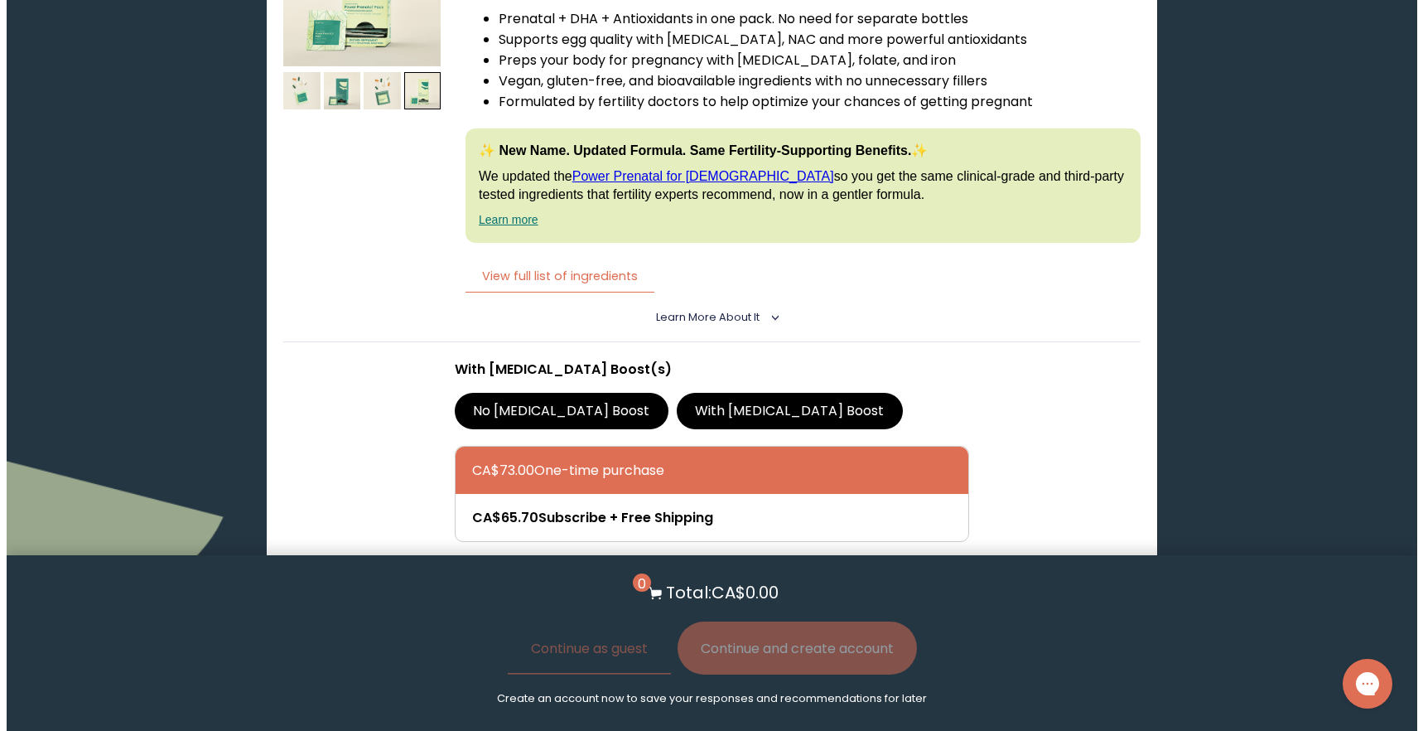
scroll to position [4138, 0]
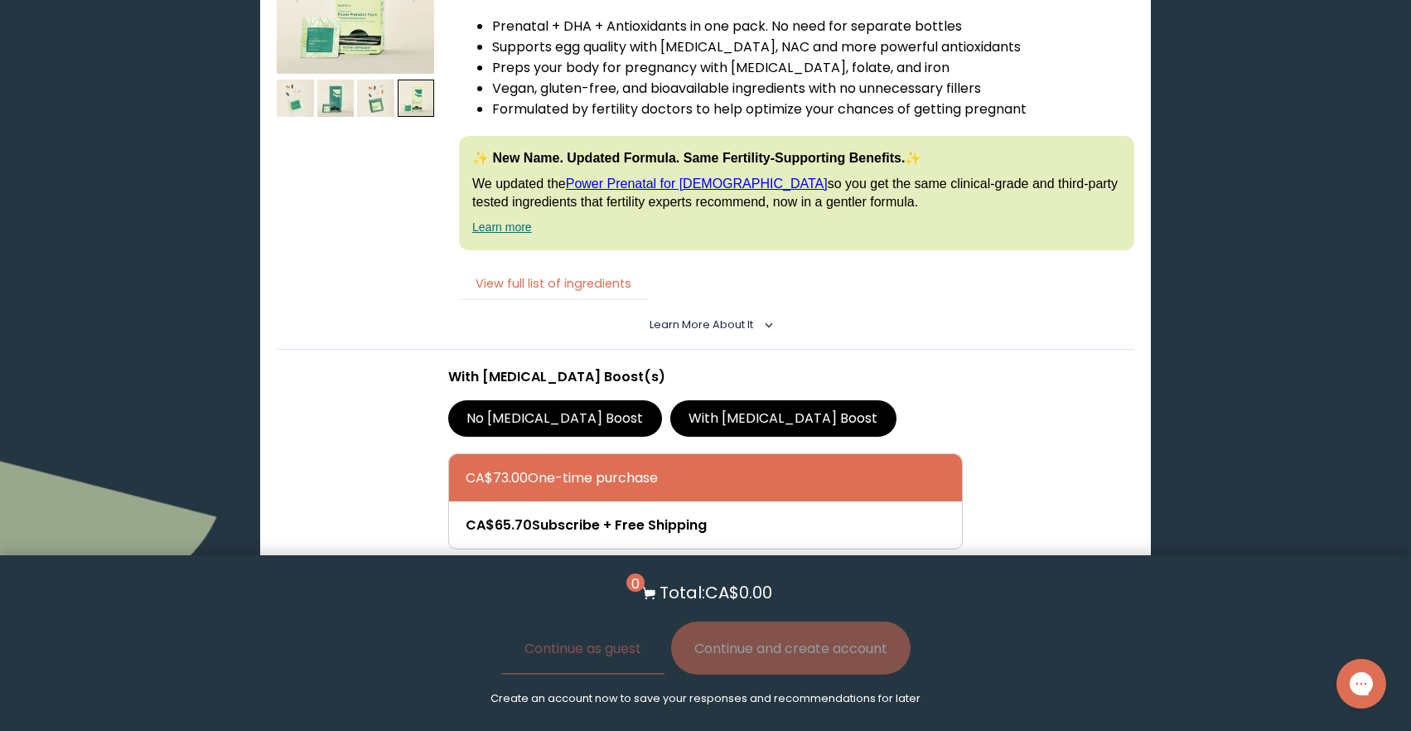
click at [524, 291] on button "View full list of ingredients" at bounding box center [553, 284] width 189 height 34
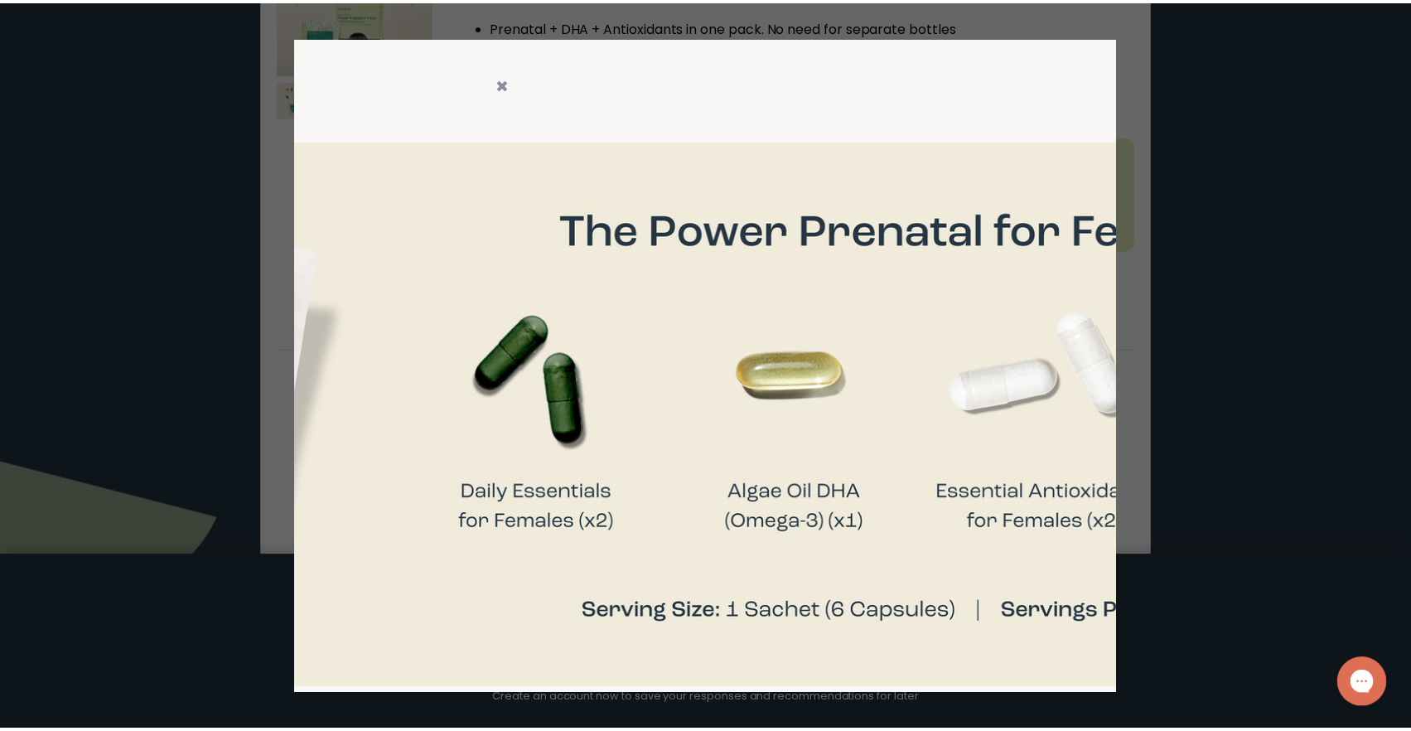
scroll to position [0, 0]
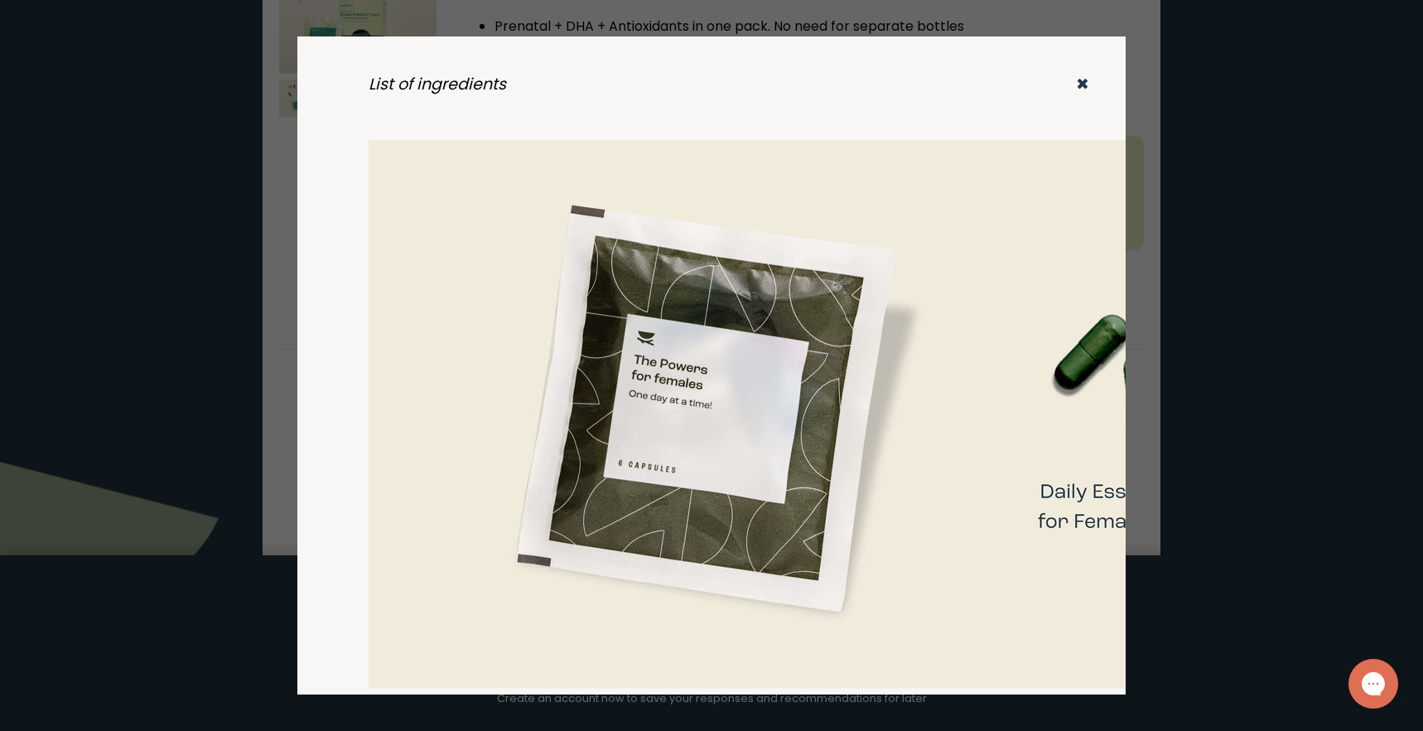
click at [1076, 77] on icon "✖" at bounding box center [1082, 84] width 13 height 22
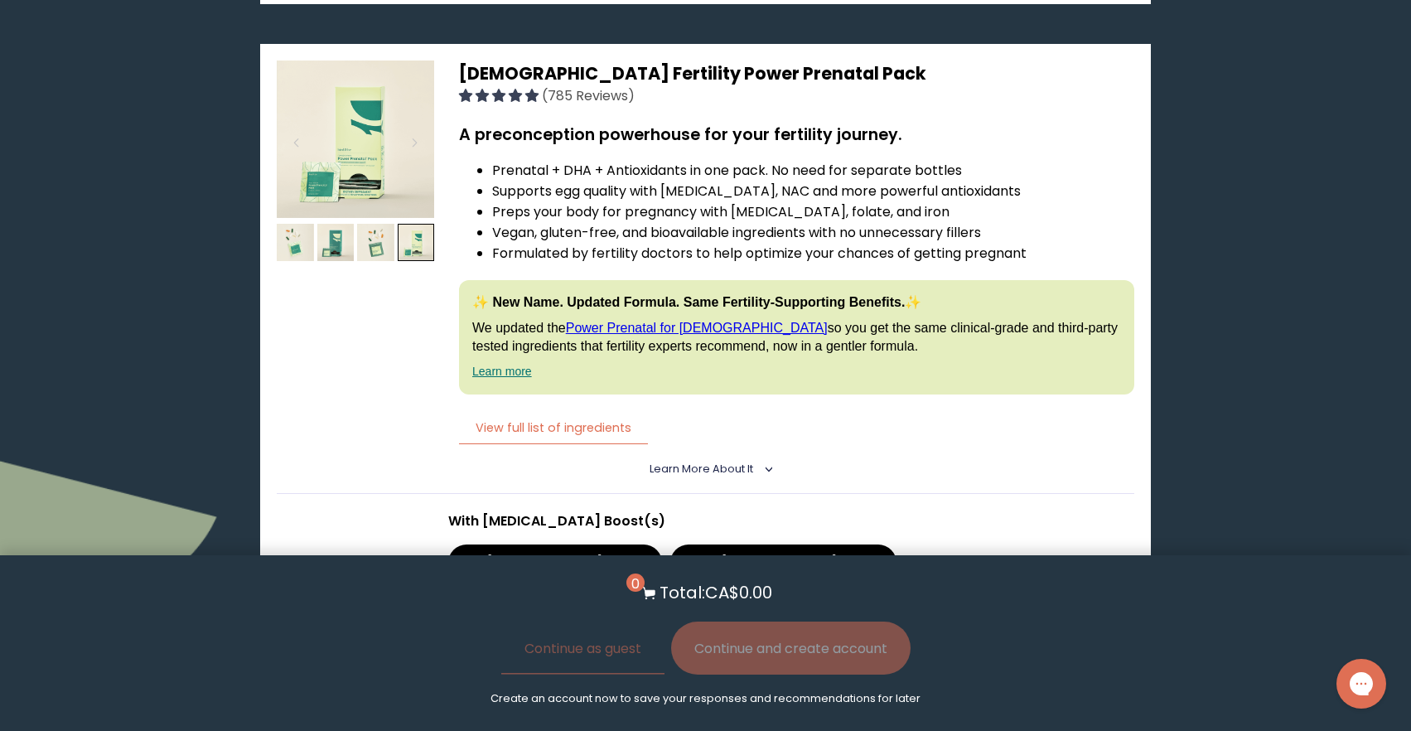
scroll to position [3958, 0]
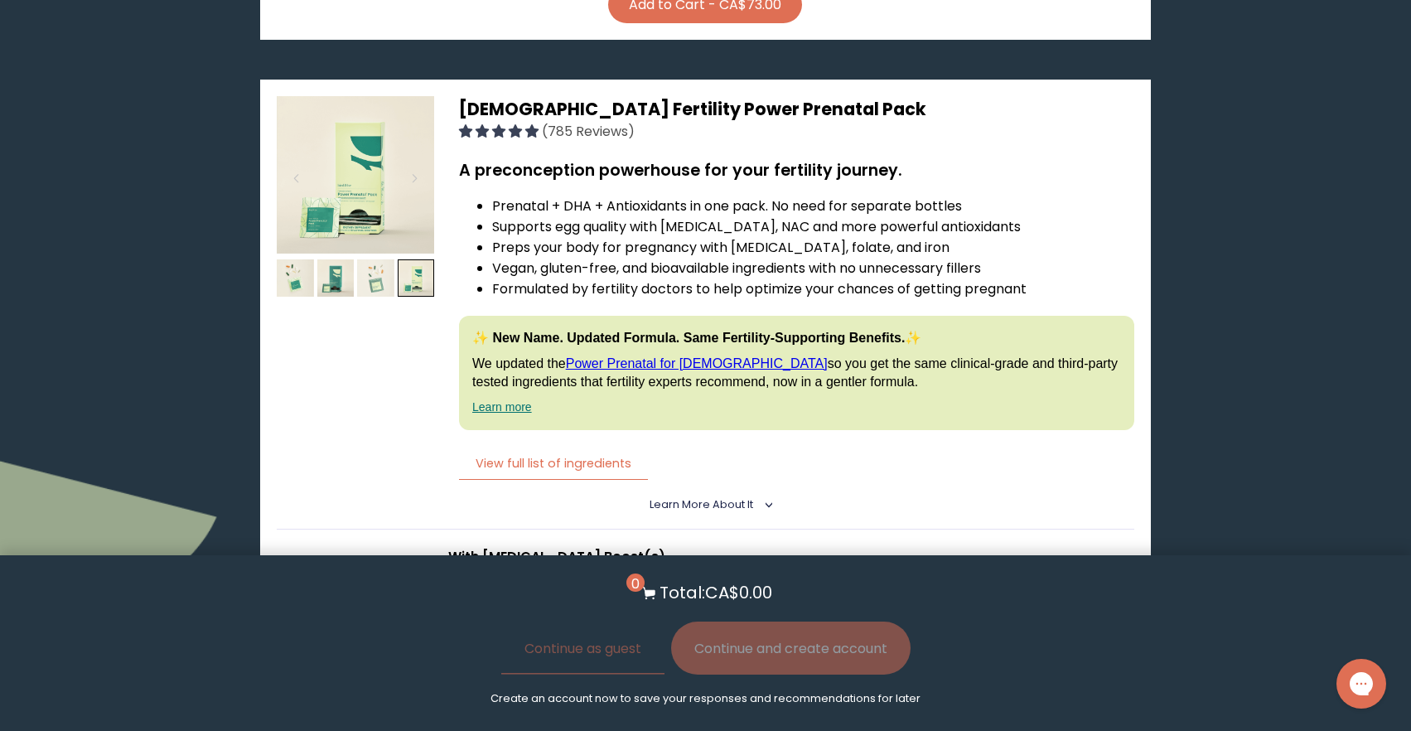
drag, startPoint x: 375, startPoint y: 281, endPoint x: 366, endPoint y: 283, distance: 9.3
click at [376, 281] on img at bounding box center [375, 277] width 37 height 37
click at [327, 282] on img at bounding box center [335, 277] width 37 height 37
click at [284, 283] on img at bounding box center [295, 277] width 37 height 37
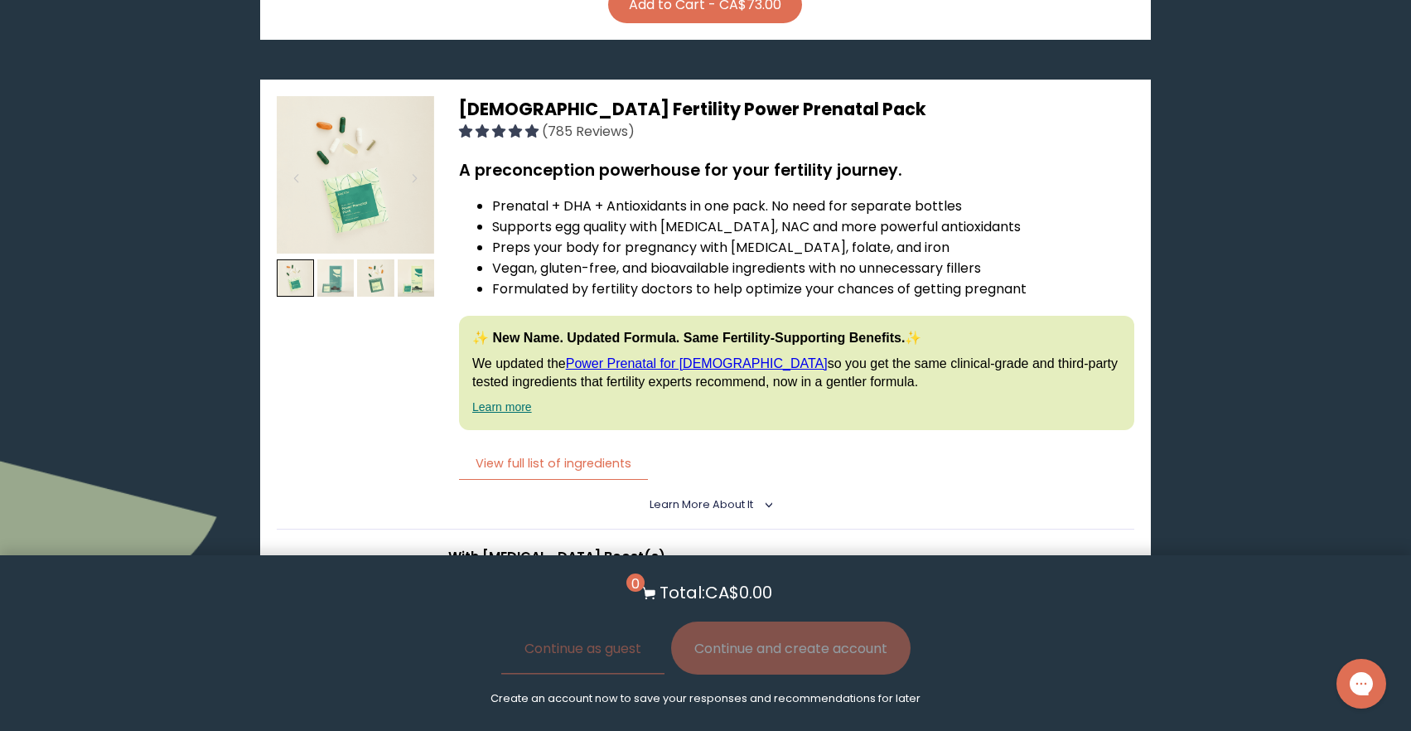
click at [340, 286] on img at bounding box center [335, 277] width 37 height 37
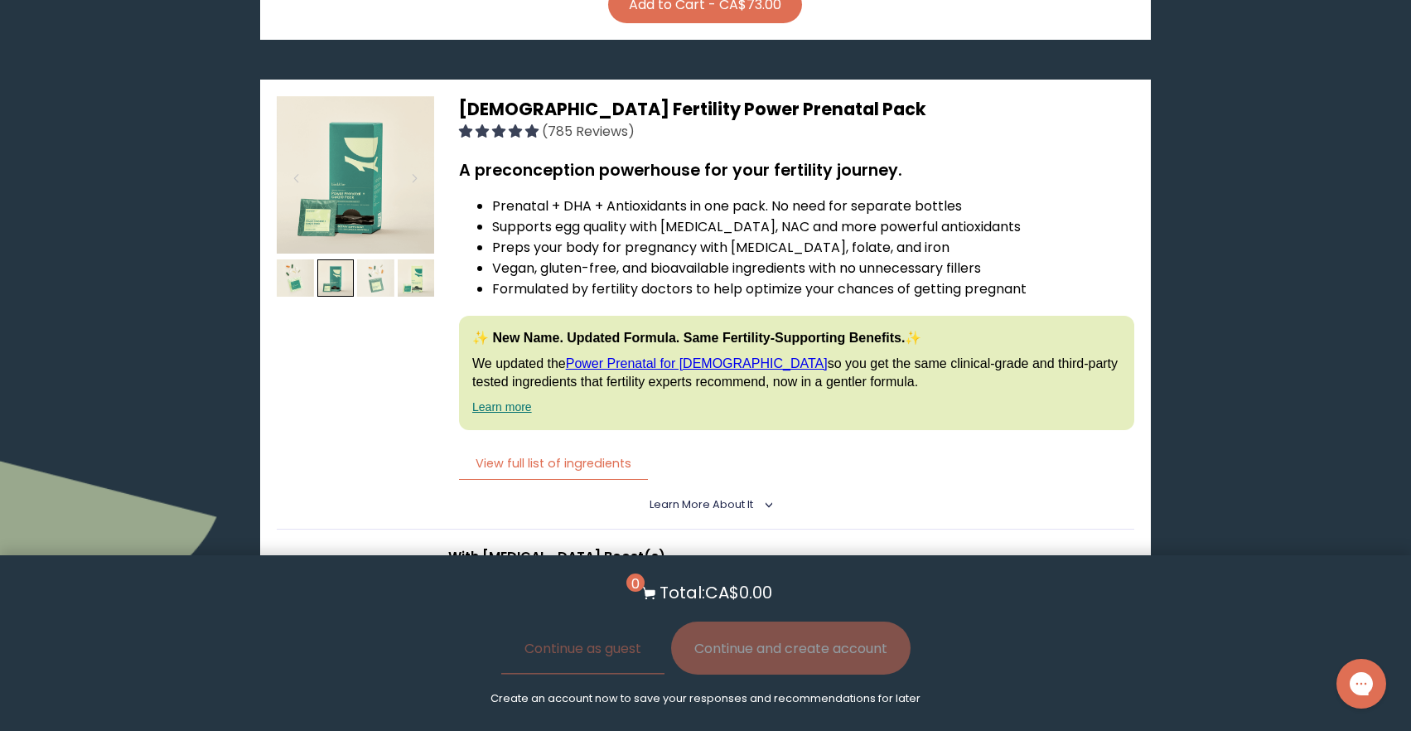
click at [363, 278] on img at bounding box center [375, 277] width 37 height 37
click at [403, 279] on img at bounding box center [416, 277] width 37 height 37
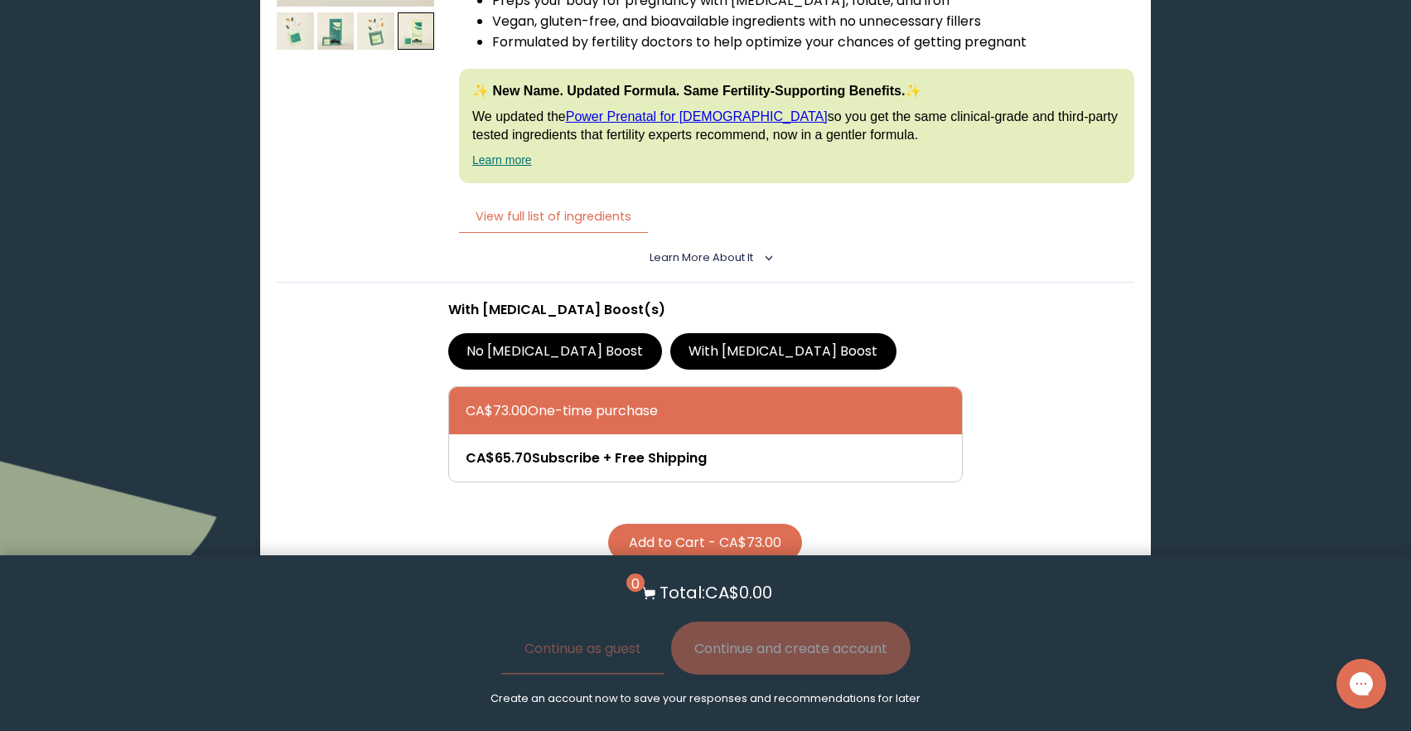
scroll to position [4268, 0]
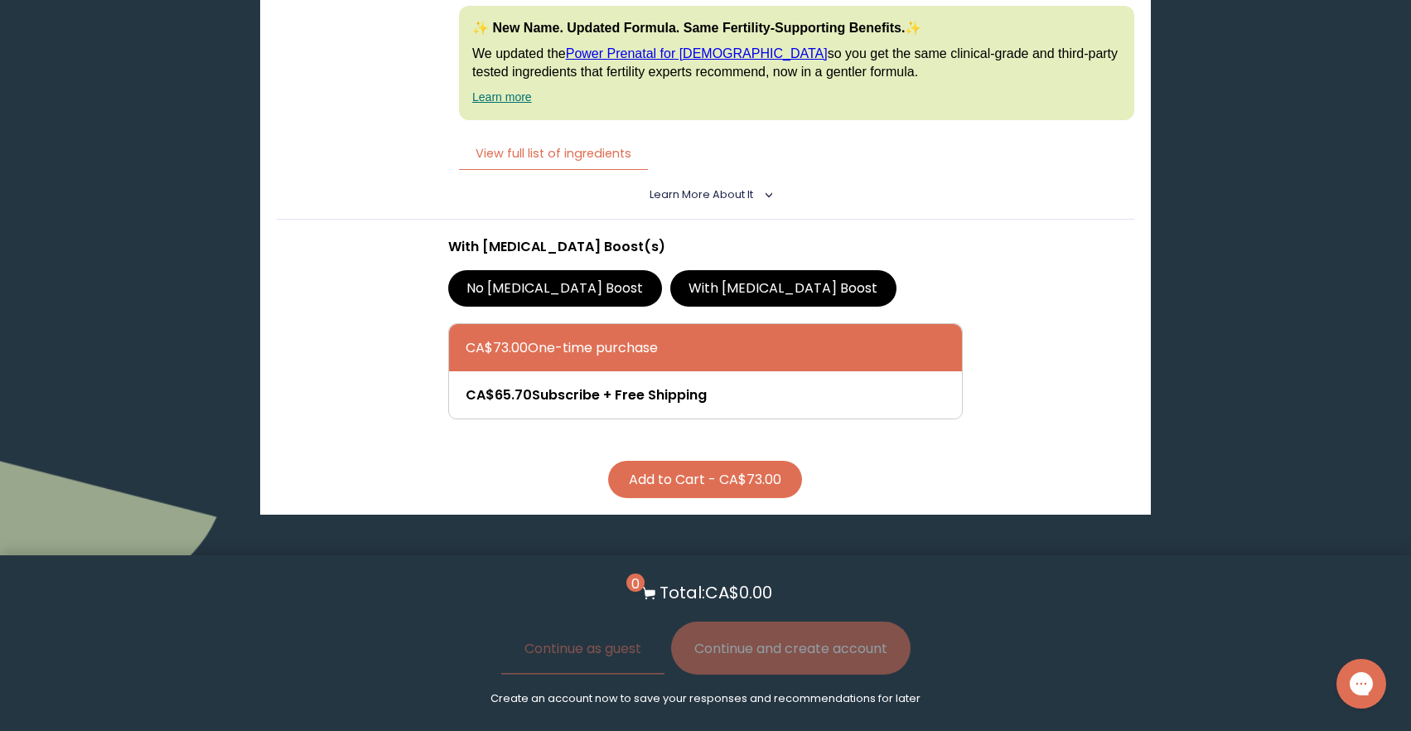
click at [678, 279] on label "With [MEDICAL_DATA] Boost" at bounding box center [783, 288] width 226 height 36
click at [0, 0] on input "With [MEDICAL_DATA] Boost" at bounding box center [0, 0] width 0 height 0
click at [540, 278] on label "No [MEDICAL_DATA] Boost" at bounding box center [555, 288] width 214 height 36
click at [0, 0] on input "No [MEDICAL_DATA] Boost" at bounding box center [0, 0] width 0 height 0
click at [707, 290] on label "With [MEDICAL_DATA] Boost" at bounding box center [783, 288] width 226 height 36
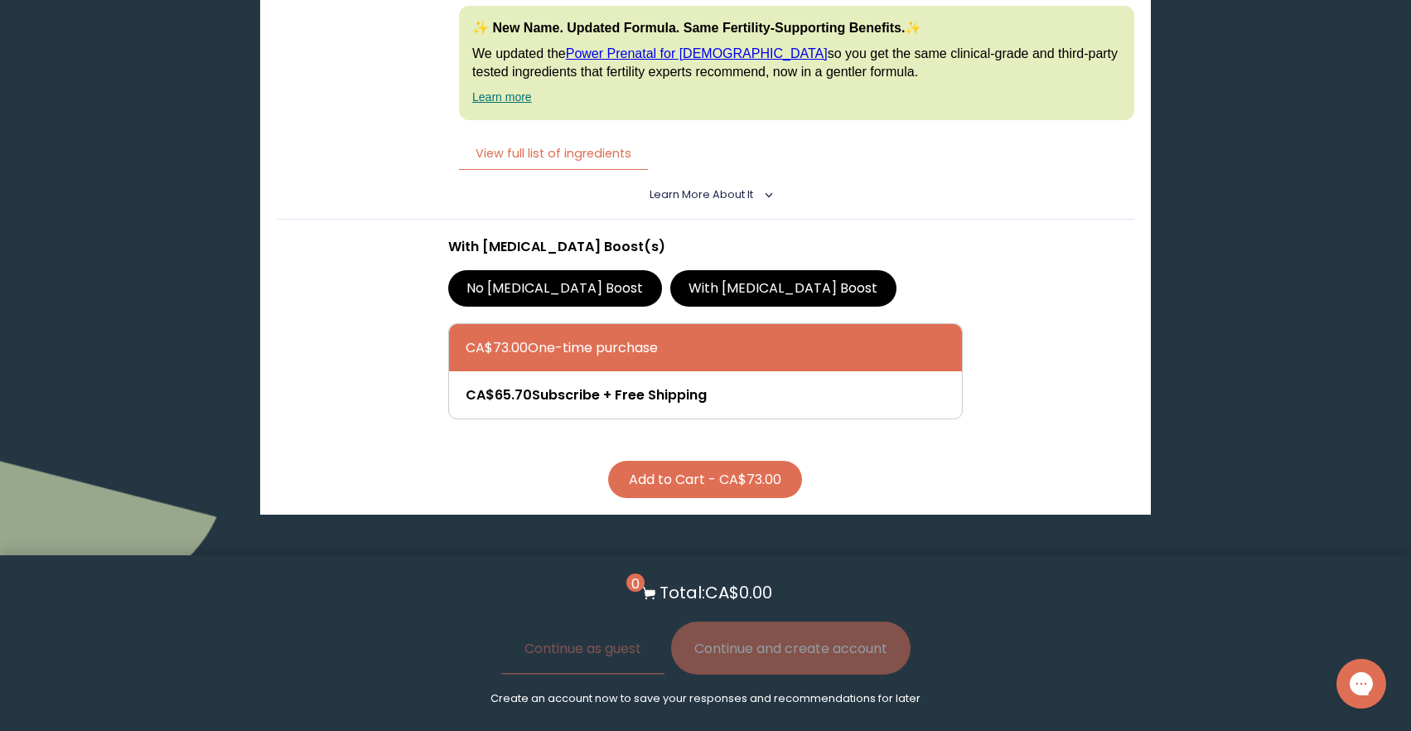
click at [0, 0] on input "With [MEDICAL_DATA] Boost" at bounding box center [0, 0] width 0 height 0
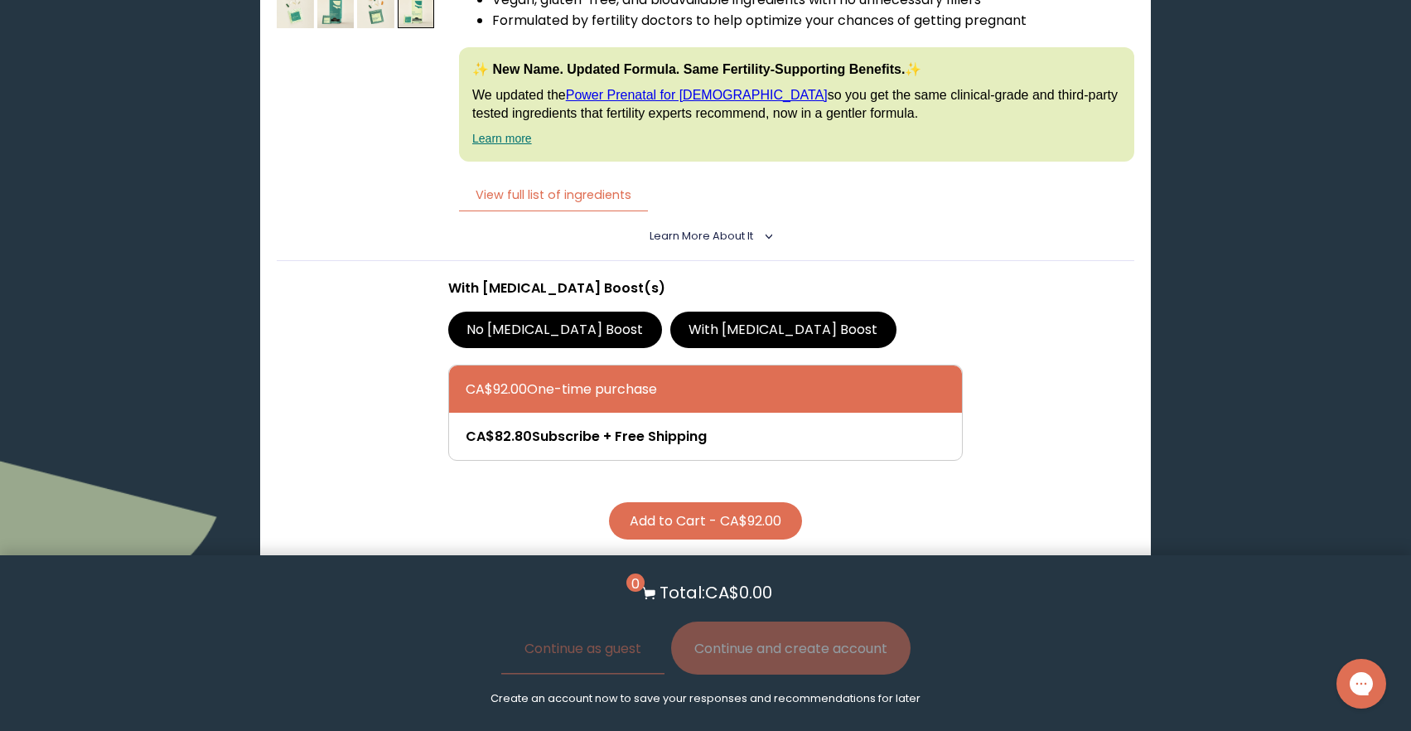
scroll to position [4170, 0]
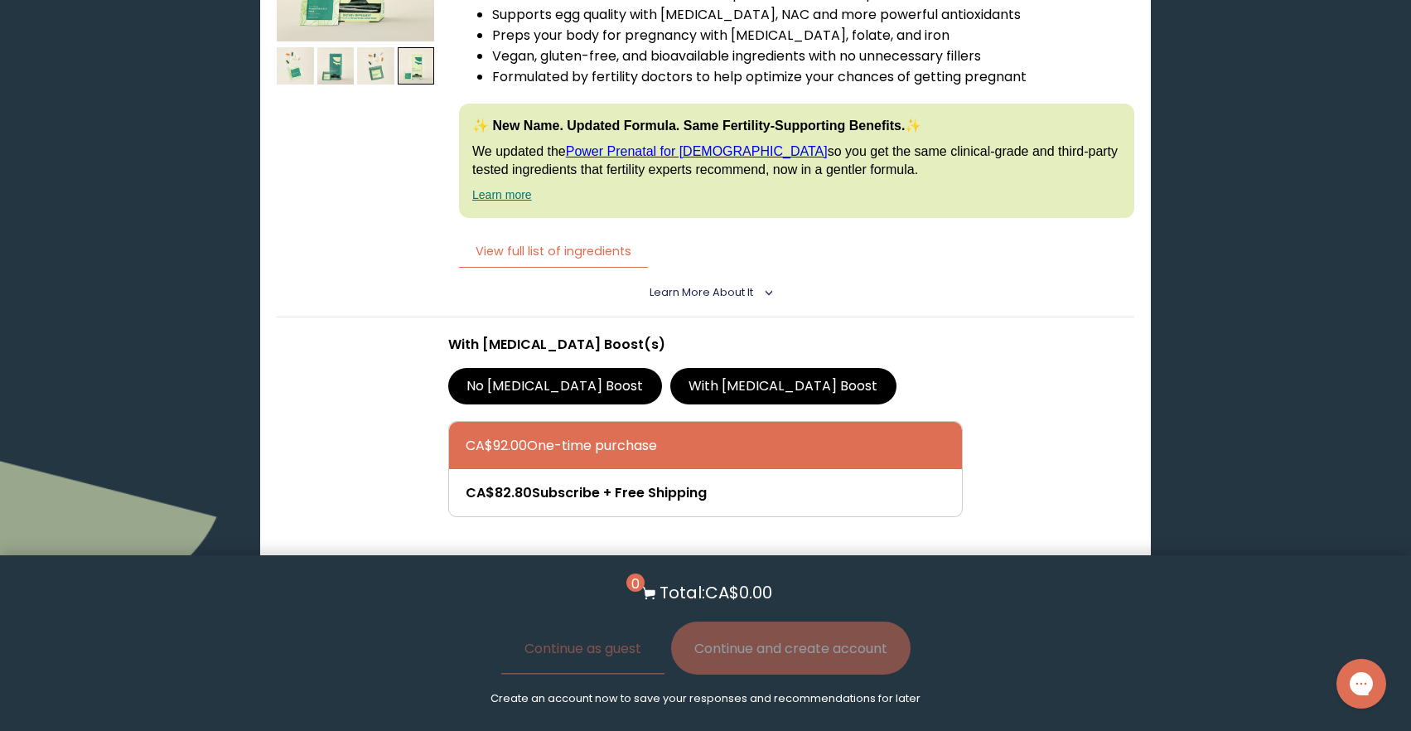
click at [509, 370] on label "No [MEDICAL_DATA] Boost" at bounding box center [555, 386] width 214 height 36
click at [0, 0] on input "No [MEDICAL_DATA] Boost" at bounding box center [0, 0] width 0 height 0
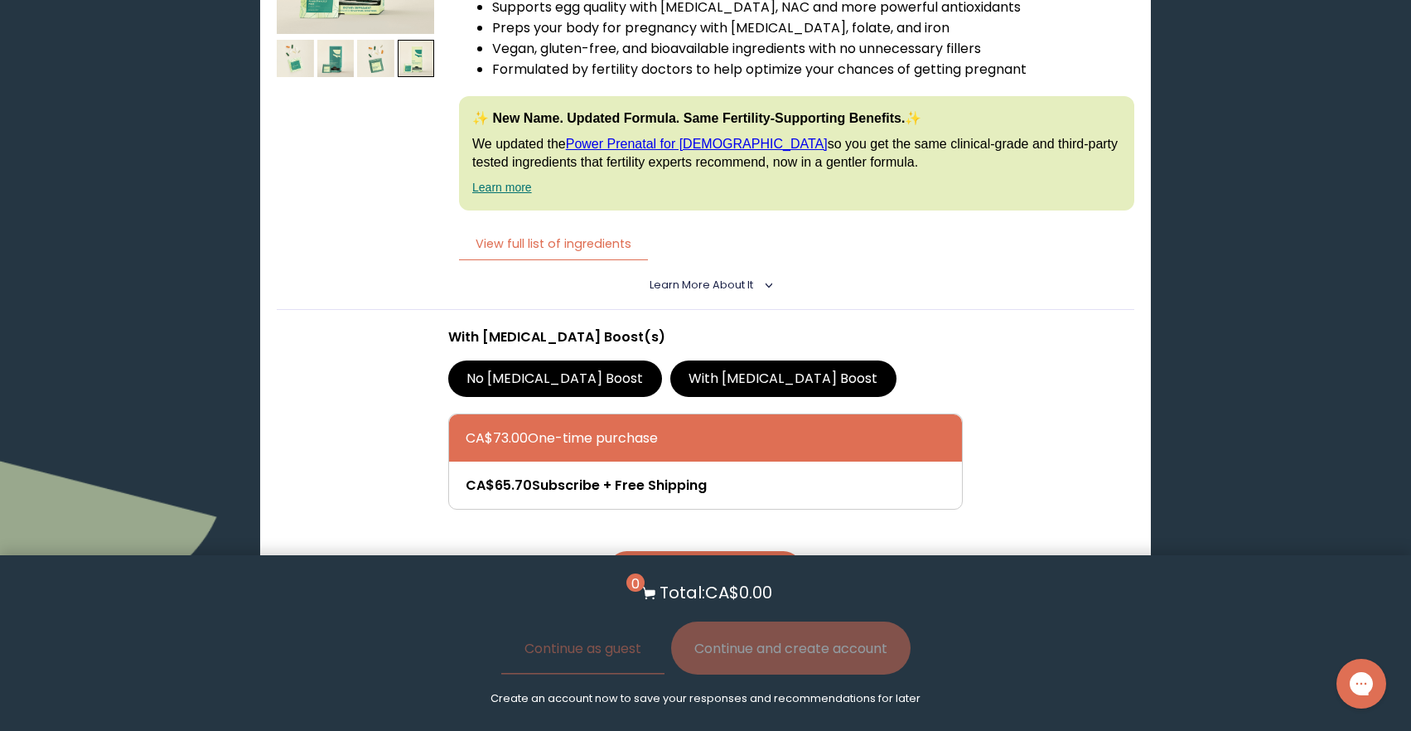
scroll to position [4248, 0]
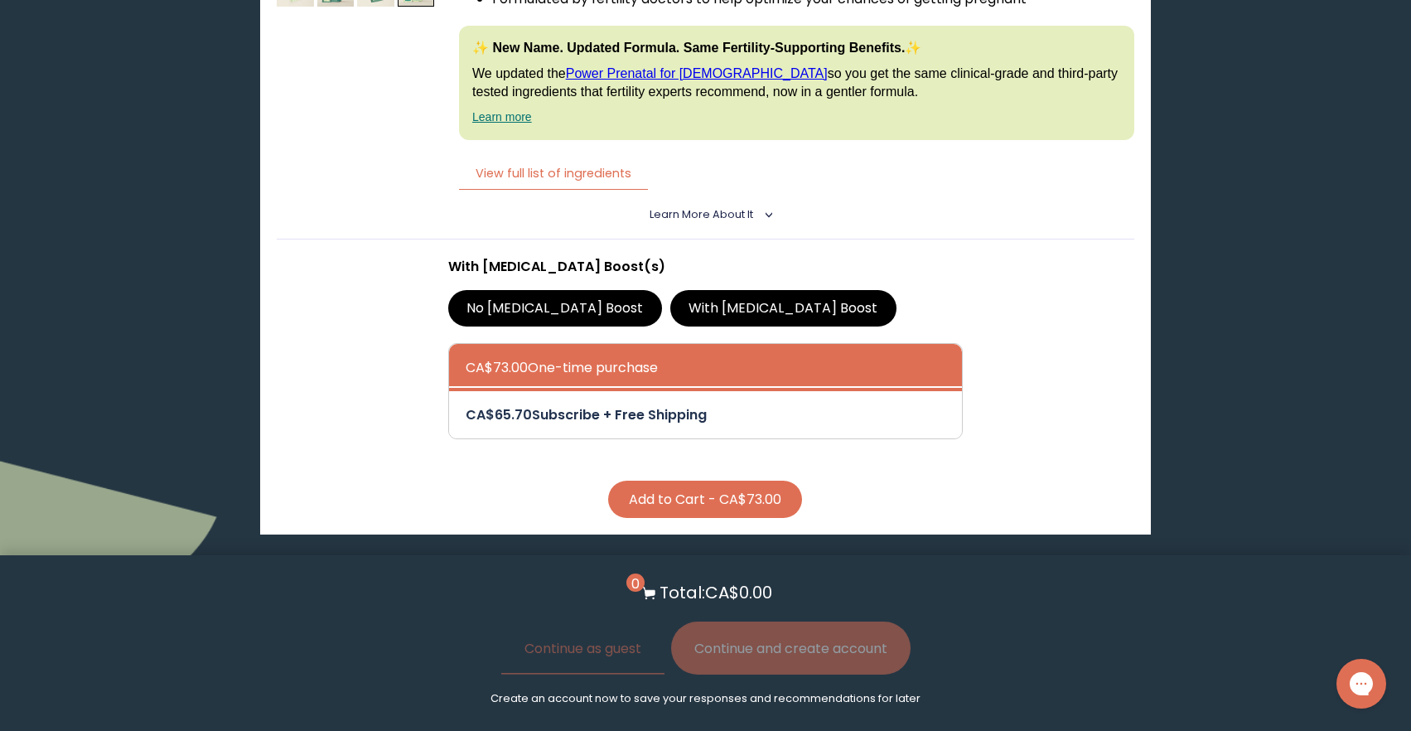
click at [626, 395] on div at bounding box center [722, 414] width 513 height 47
click at [466, 403] on input "CA$65.70 Subscribe + Free Shipping" at bounding box center [465, 403] width 1 height 1
radio input "true"
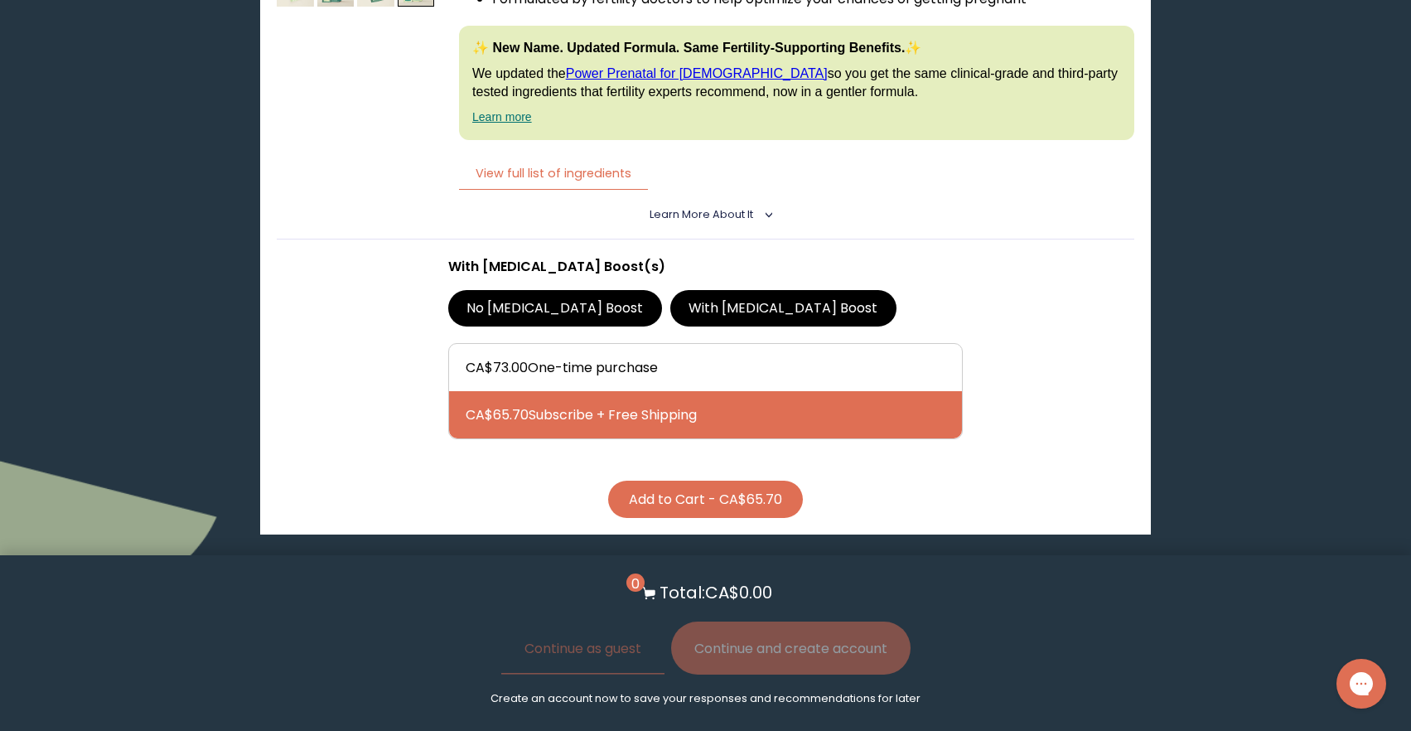
click at [725, 507] on button "Add to Cart - CA$65.70" at bounding box center [705, 499] width 195 height 37
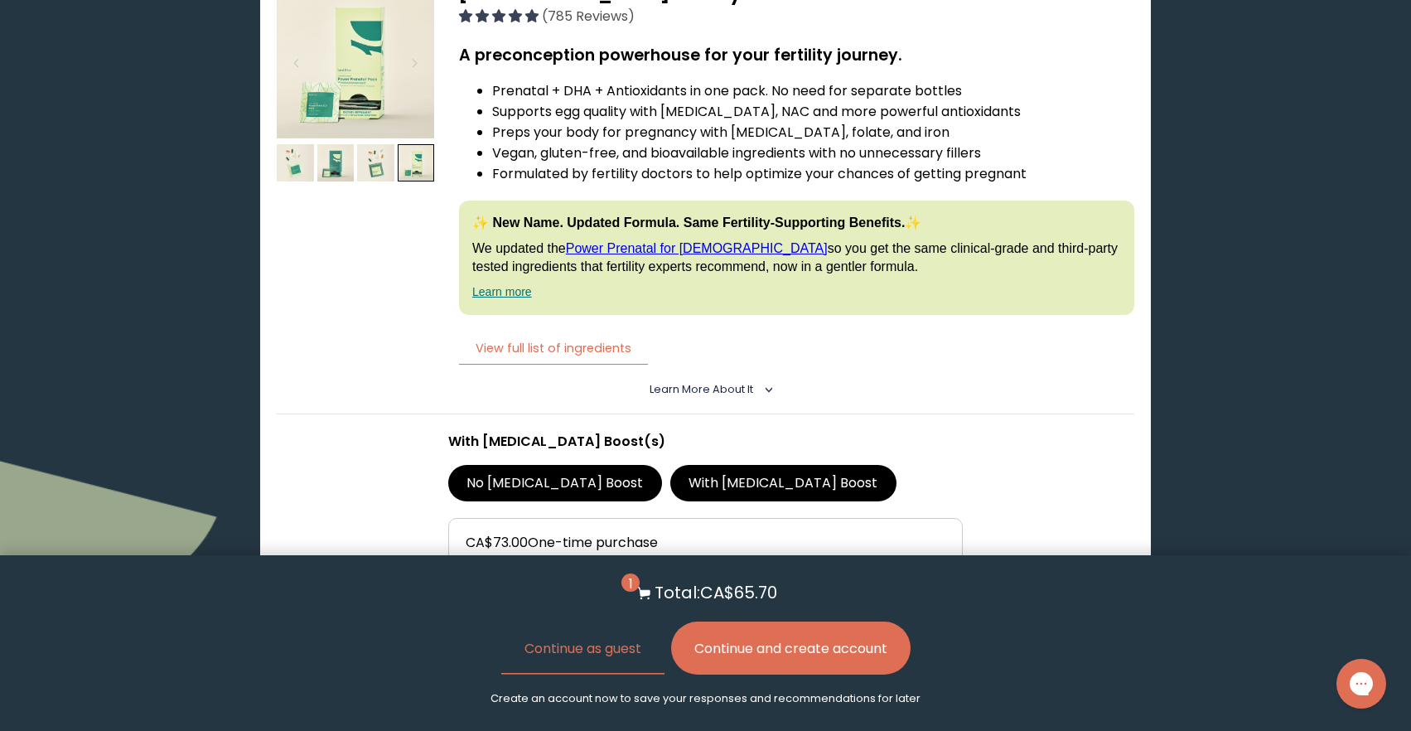
scroll to position [4186, 0]
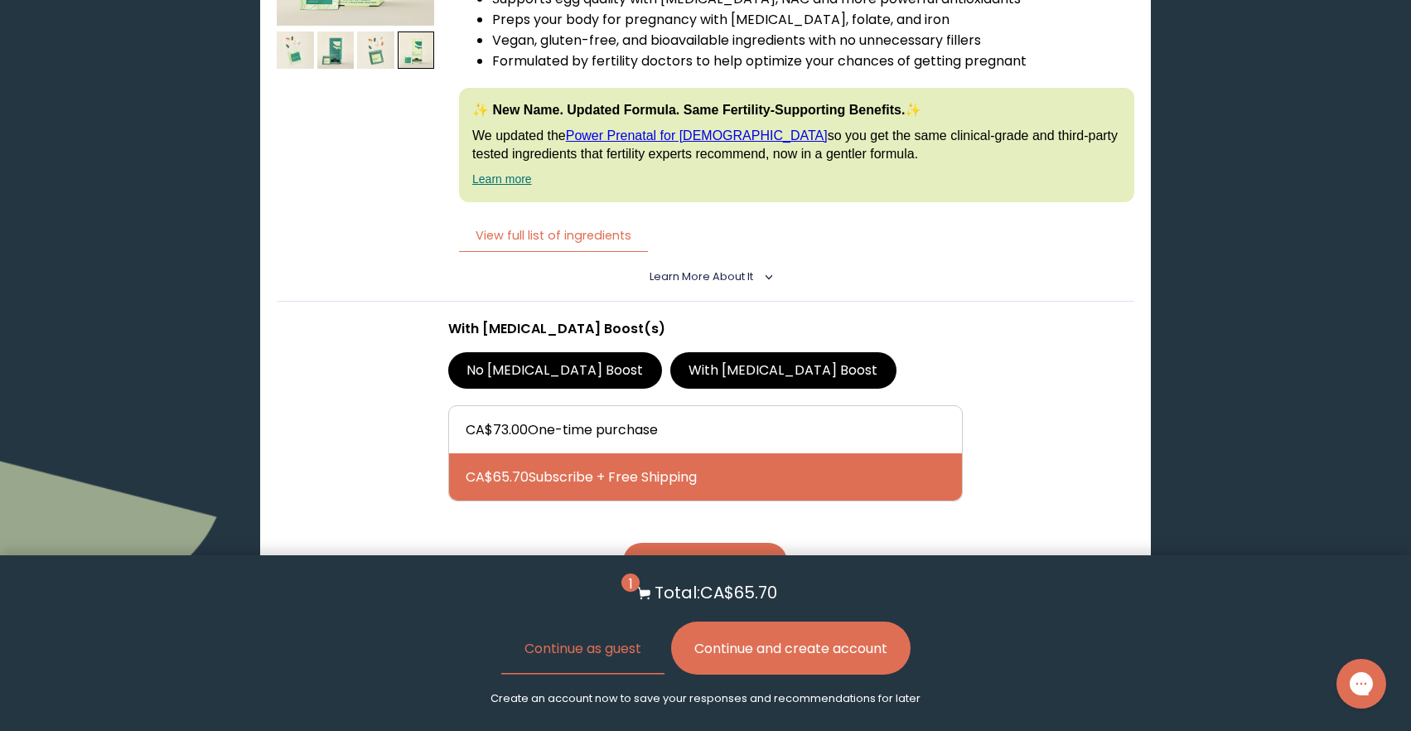
click at [708, 277] on span "Learn More About it" at bounding box center [702, 276] width 104 height 14
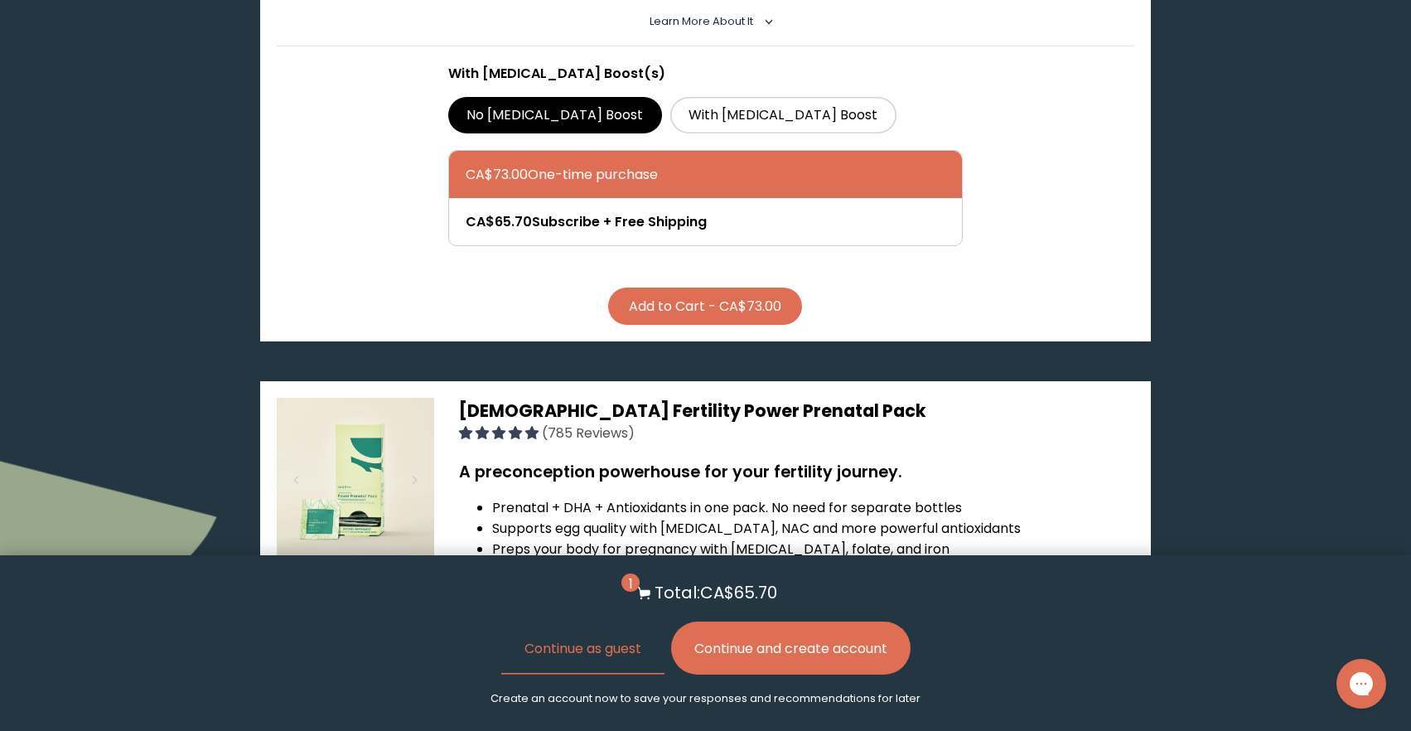
scroll to position [3407, 0]
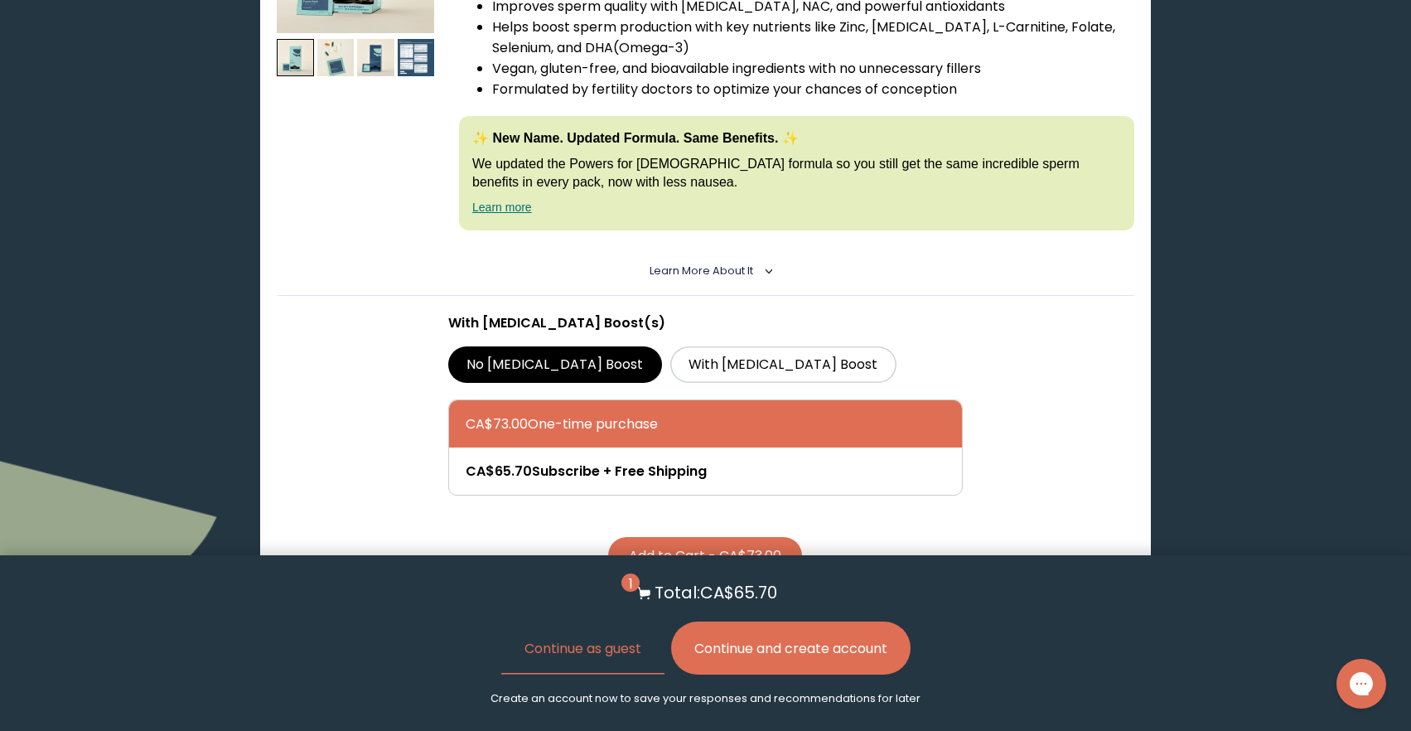
click at [745, 275] on span "Learn More About it" at bounding box center [702, 270] width 104 height 14
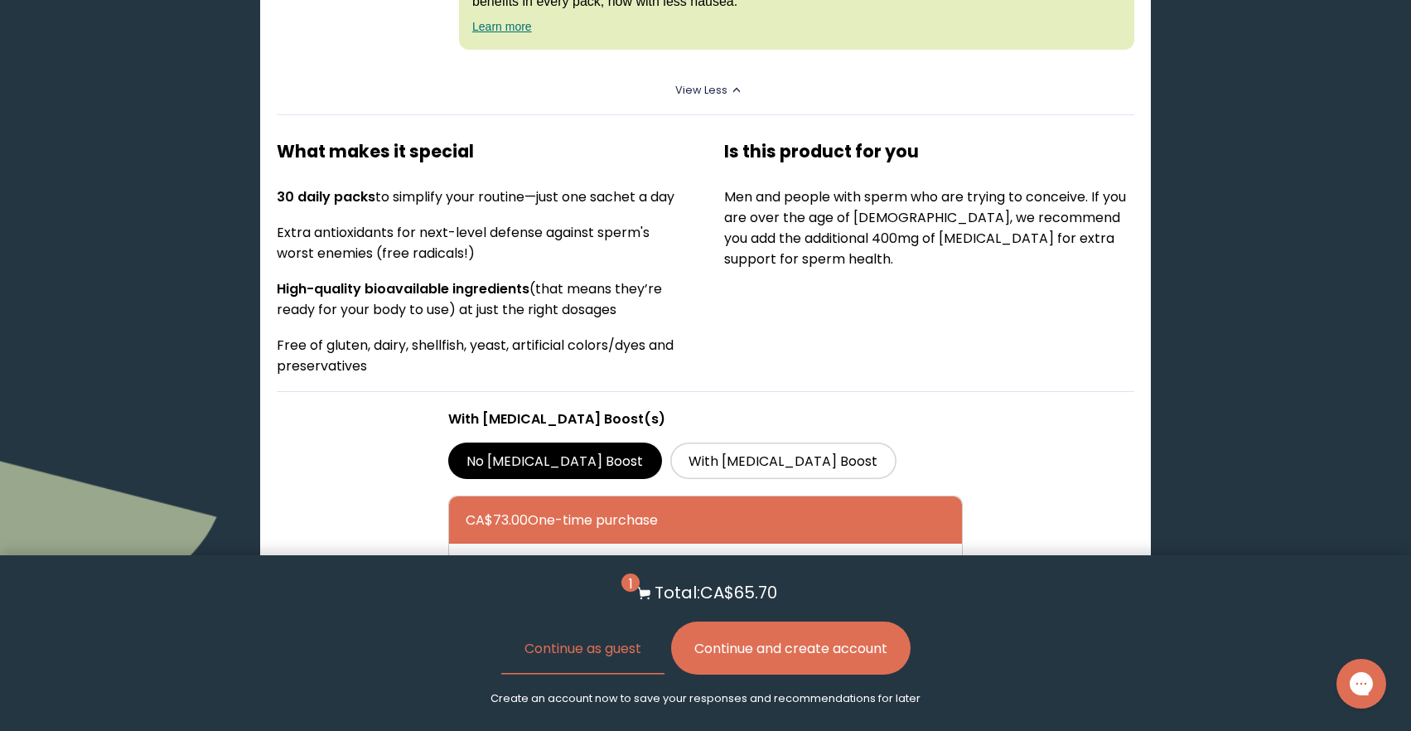
scroll to position [3763, 0]
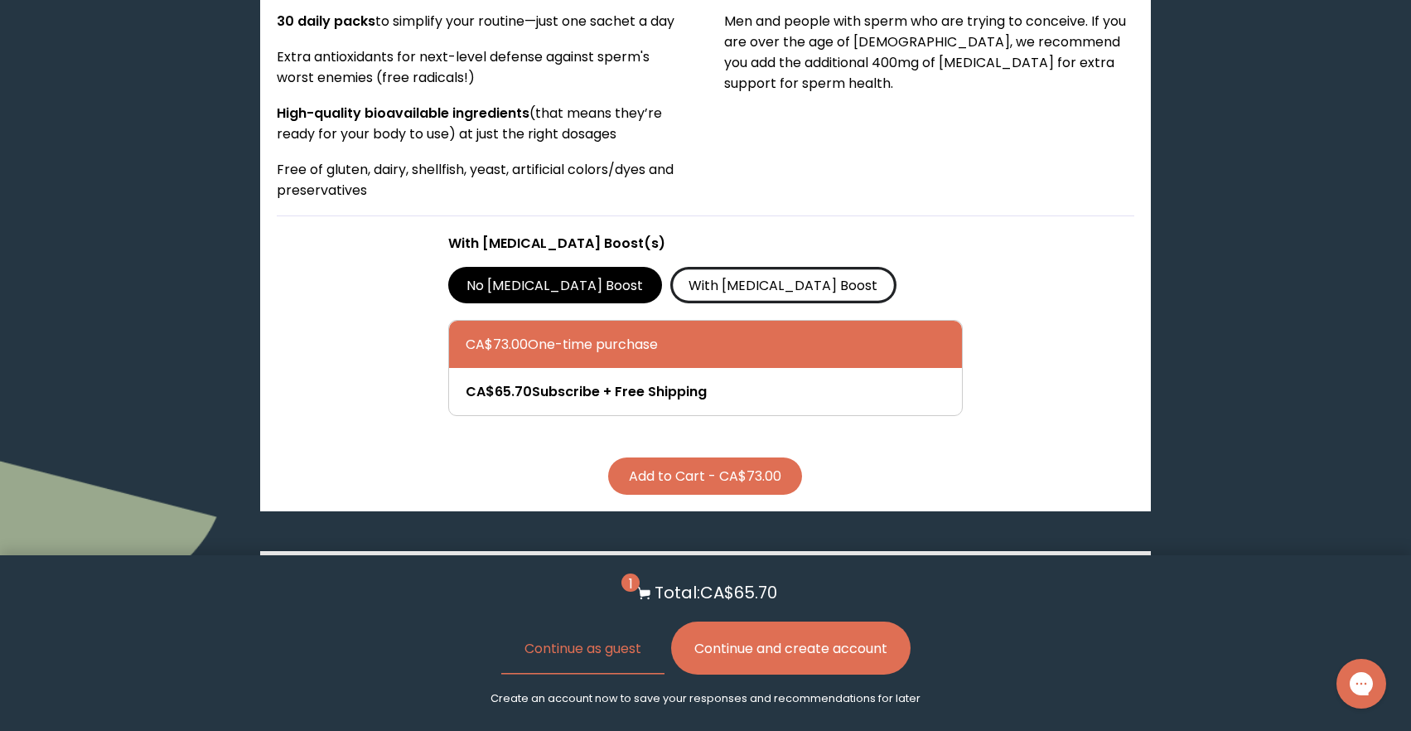
click at [670, 295] on label "With [MEDICAL_DATA] Boost" at bounding box center [783, 285] width 226 height 36
click at [0, 0] on input "With [MEDICAL_DATA] Boost" at bounding box center [0, 0] width 0 height 0
click at [520, 283] on label "No [MEDICAL_DATA] Boost" at bounding box center [555, 285] width 214 height 36
click at [0, 0] on input "No [MEDICAL_DATA] Boost" at bounding box center [0, 0] width 0 height 0
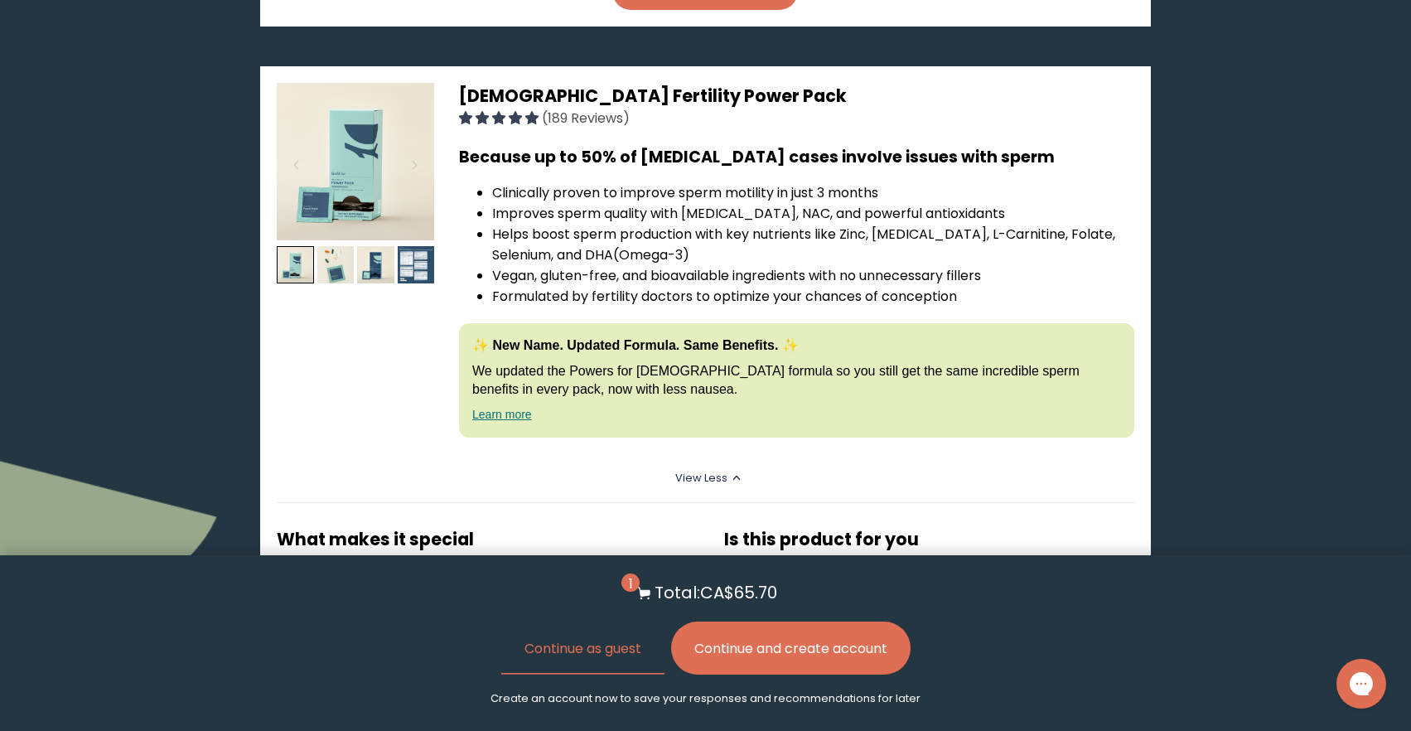
scroll to position [3191, 0]
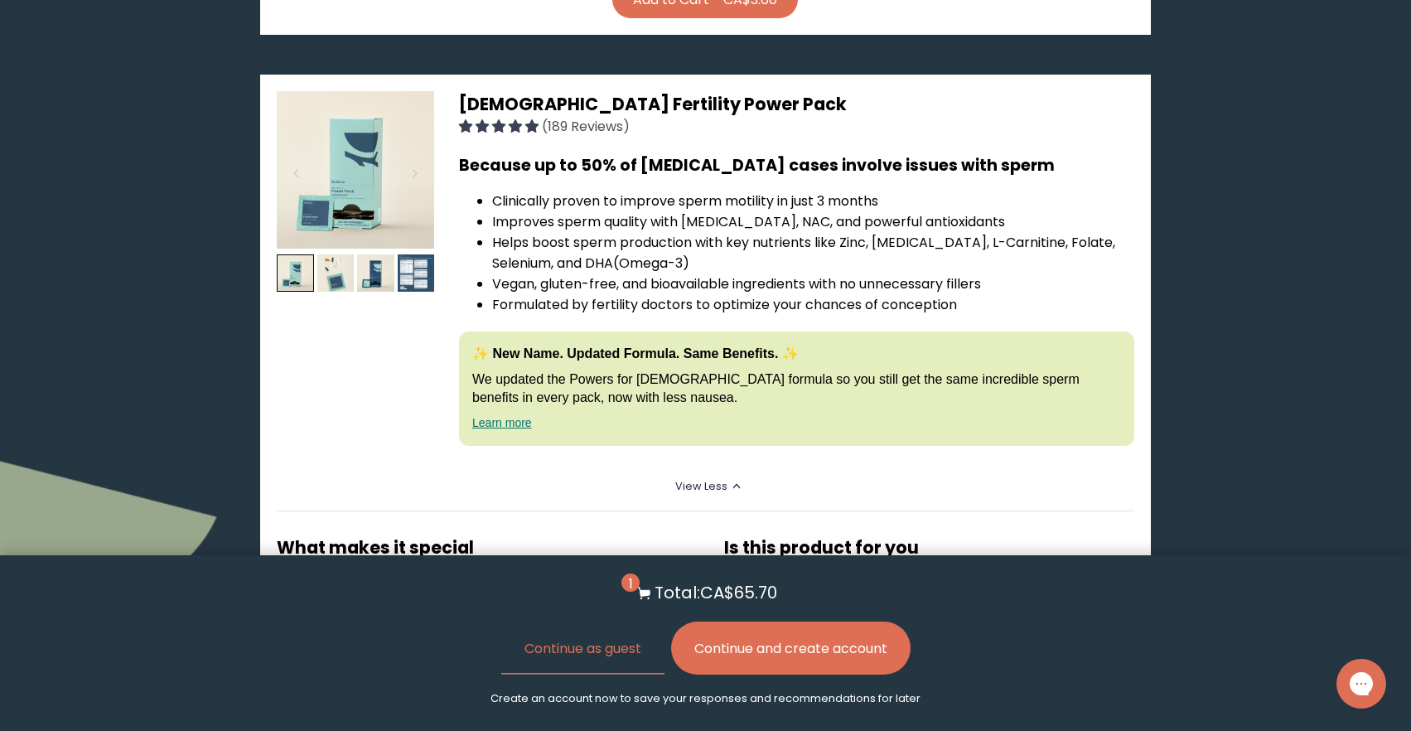
click at [512, 424] on link "Learn more" at bounding box center [502, 422] width 60 height 13
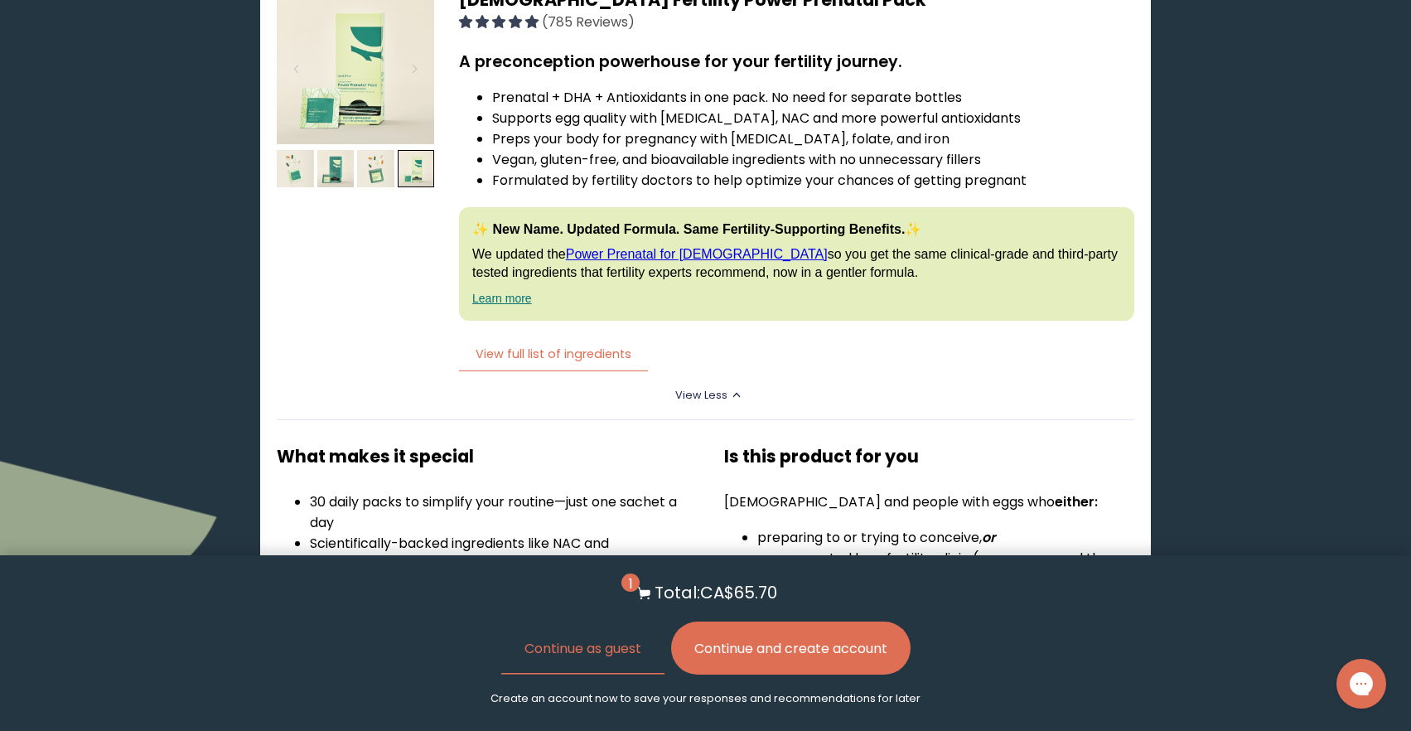
scroll to position [4336, 0]
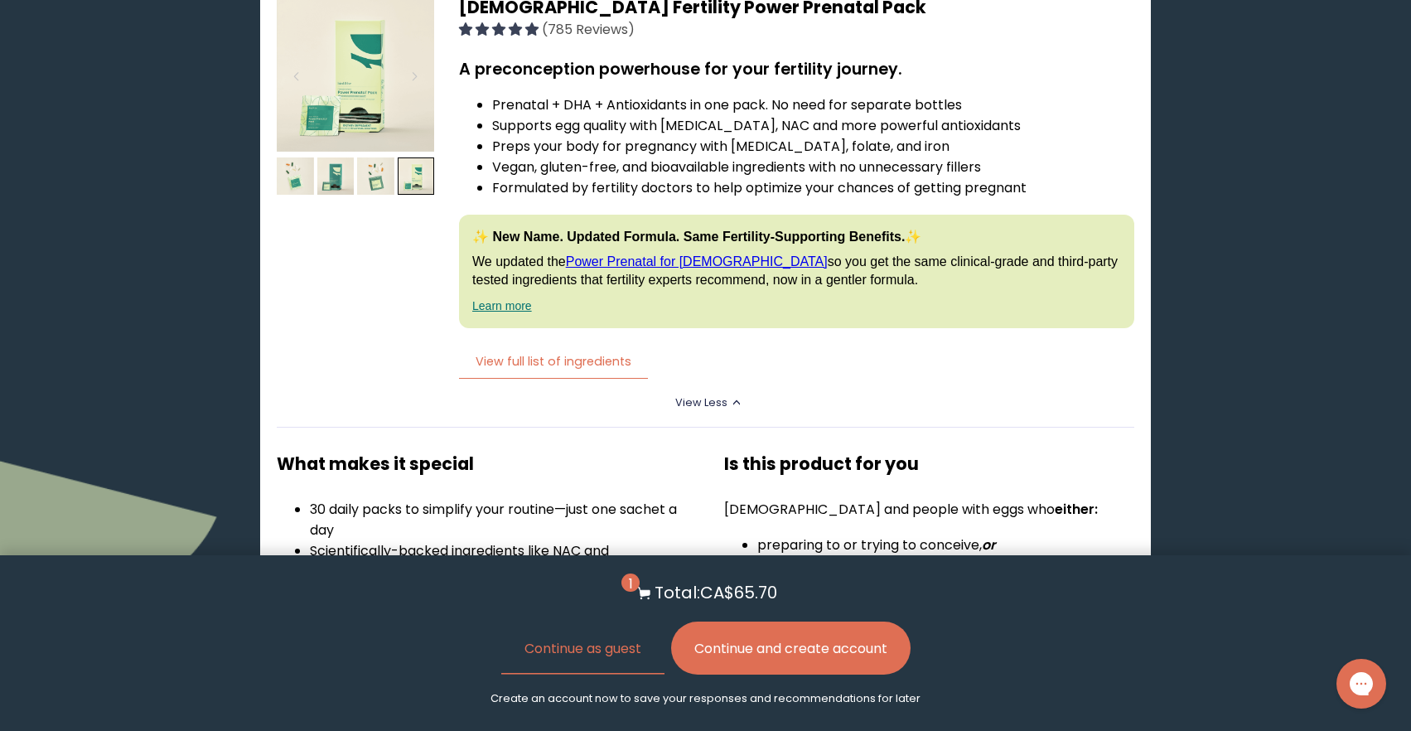
click at [508, 307] on link "Learn more" at bounding box center [502, 305] width 60 height 13
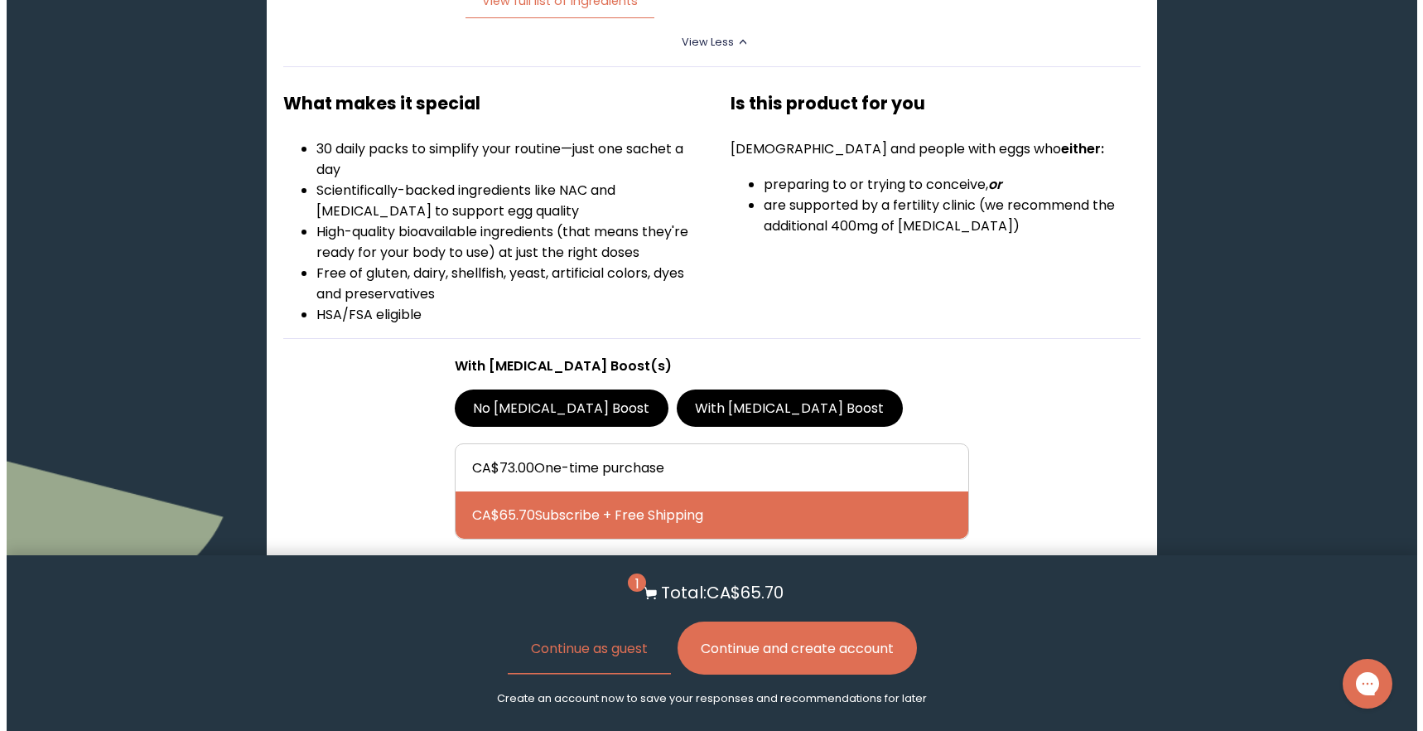
scroll to position [4360, 0]
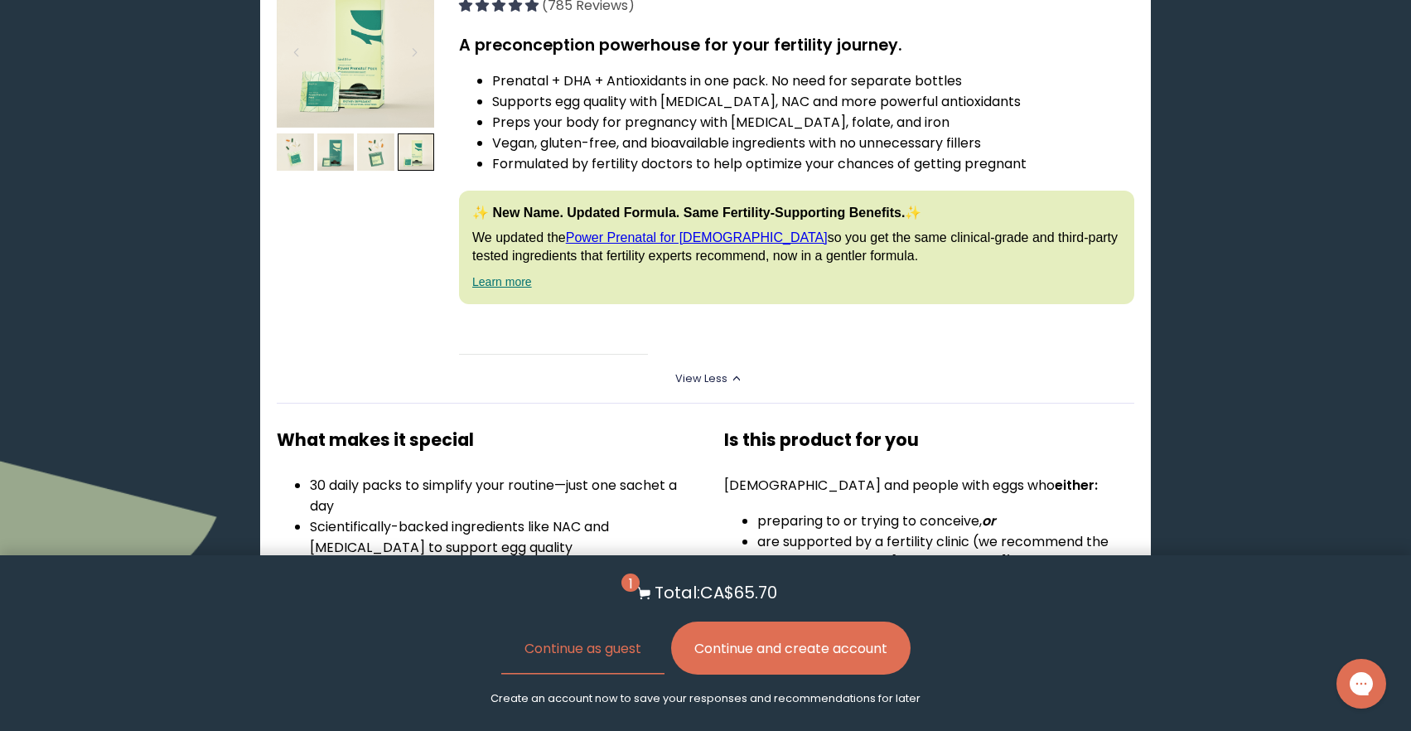
click at [553, 338] on button "View full list of ingredients" at bounding box center [553, 338] width 189 height 34
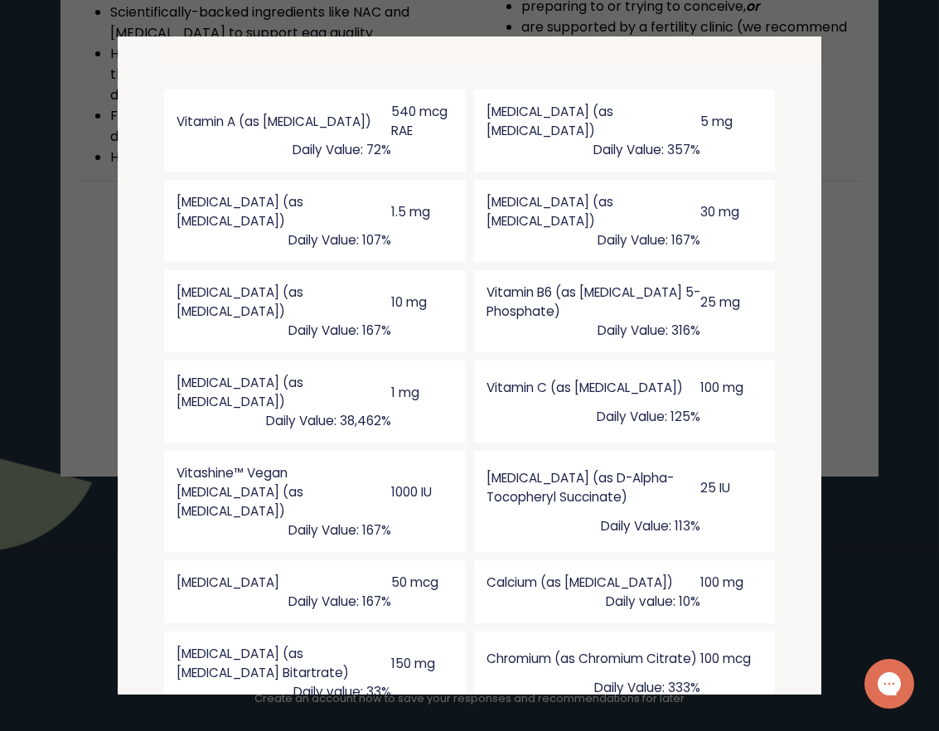
scroll to position [1480, 0]
